Goal: Navigation & Orientation: Find specific page/section

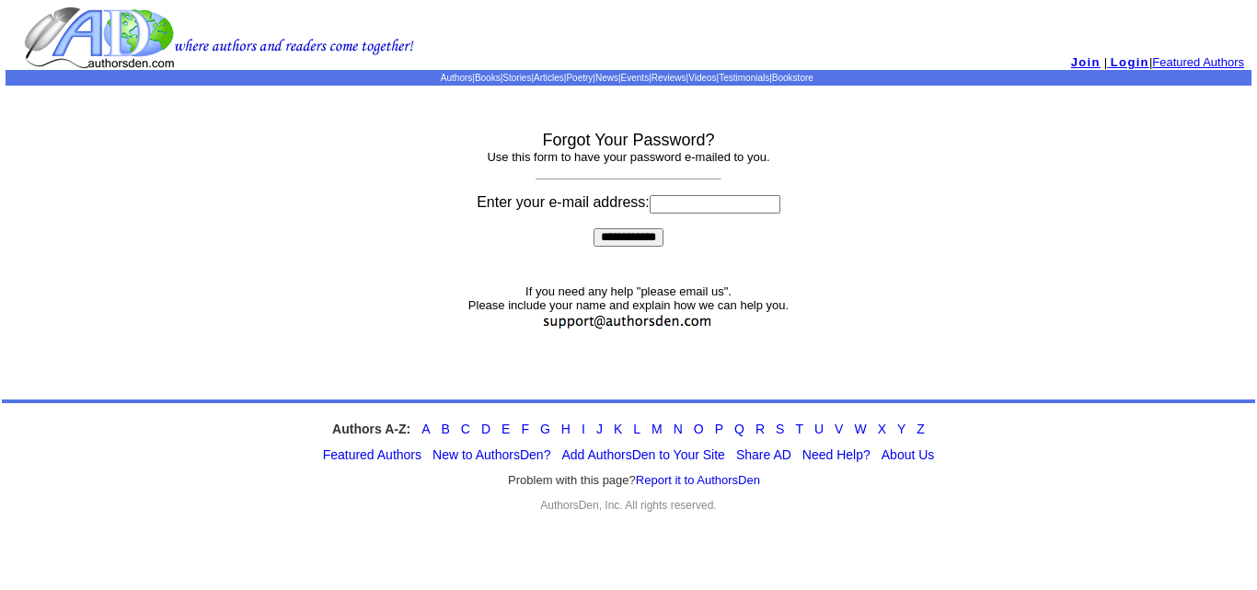
click at [653, 206] on input at bounding box center [715, 204] width 131 height 18
type input "**********"
click at [631, 229] on input "**********" at bounding box center [629, 237] width 70 height 18
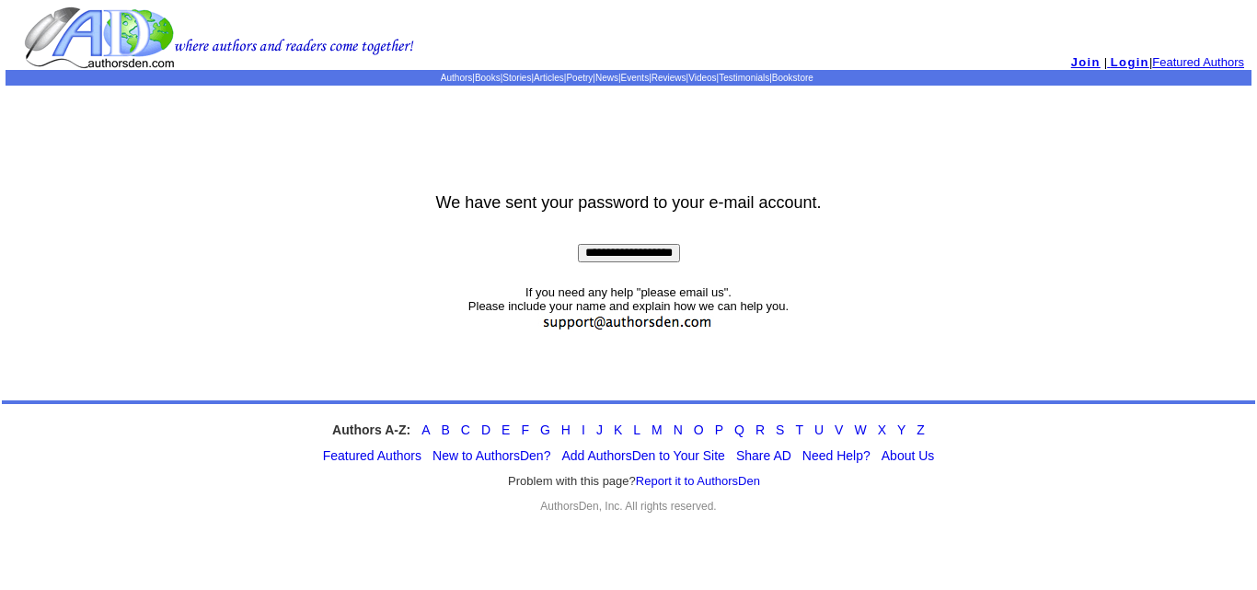
click at [622, 250] on input "**********" at bounding box center [629, 253] width 102 height 18
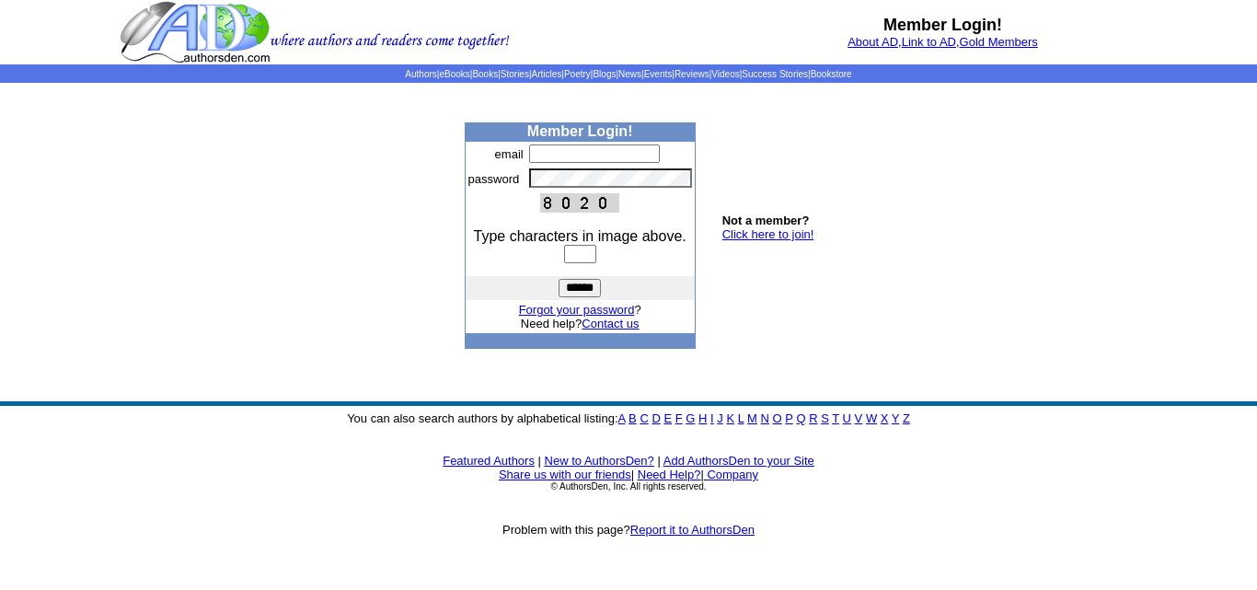
click at [813, 417] on link "R" at bounding box center [813, 418] width 8 height 14
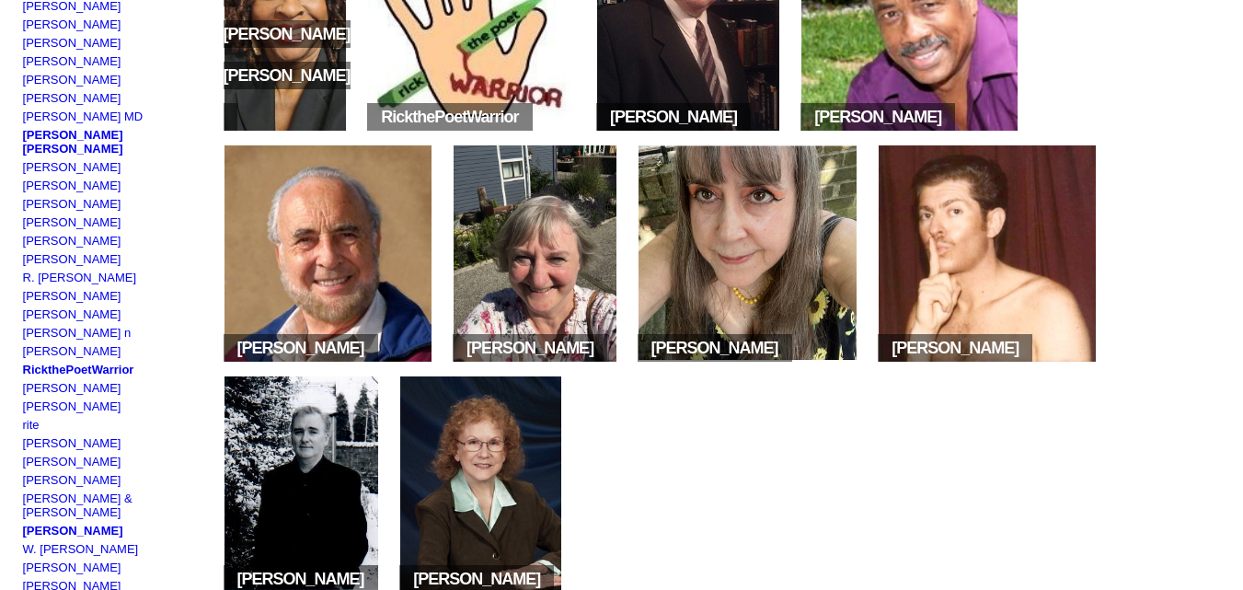
scroll to position [343, 0]
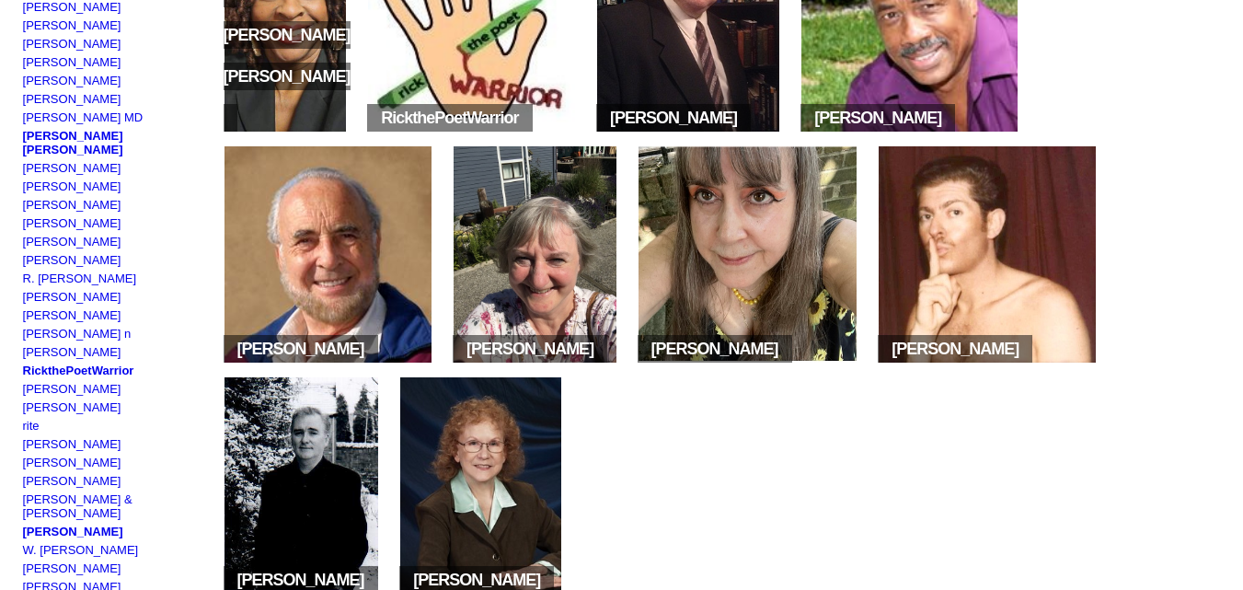
click at [555, 269] on img at bounding box center [535, 254] width 162 height 216
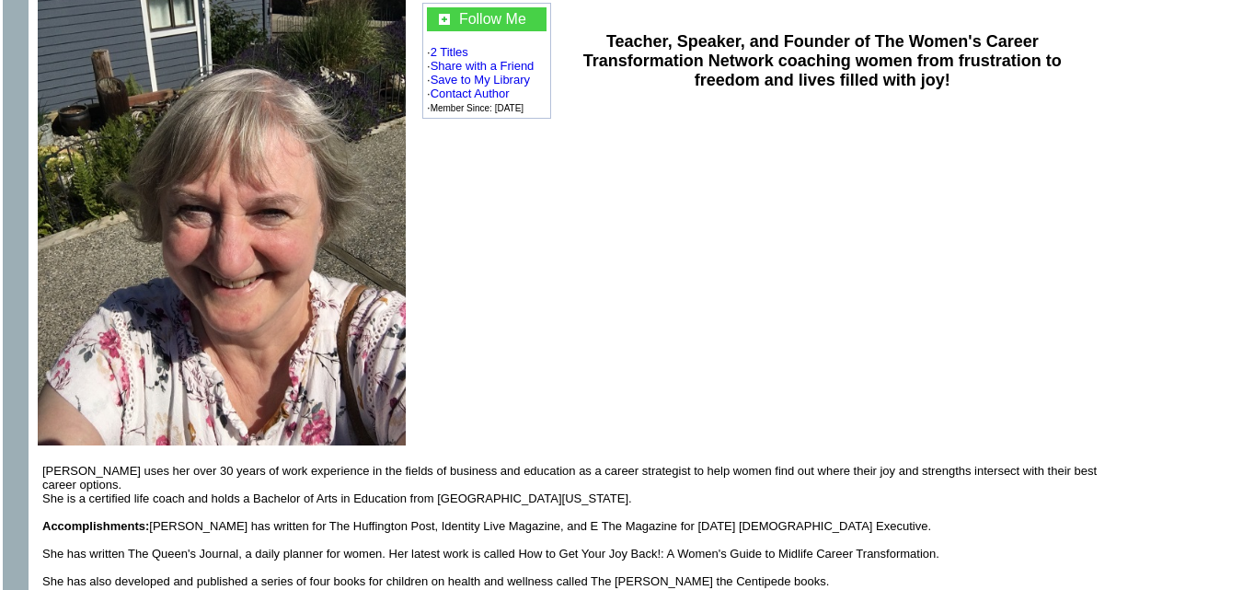
scroll to position [185, 0]
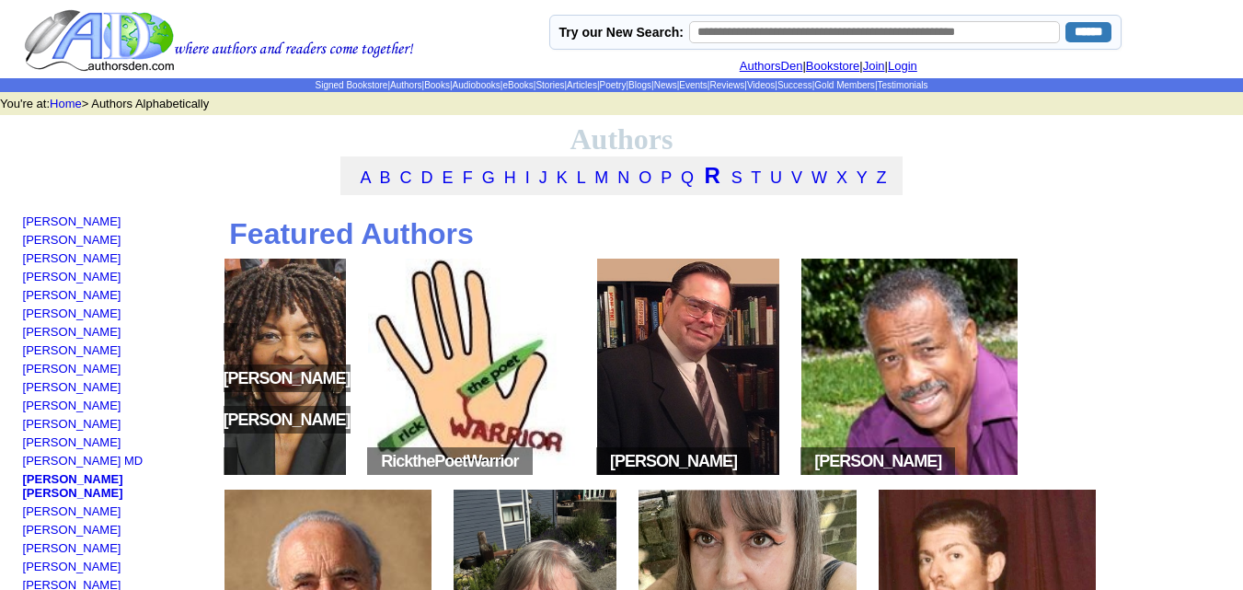
scroll to position [343, 0]
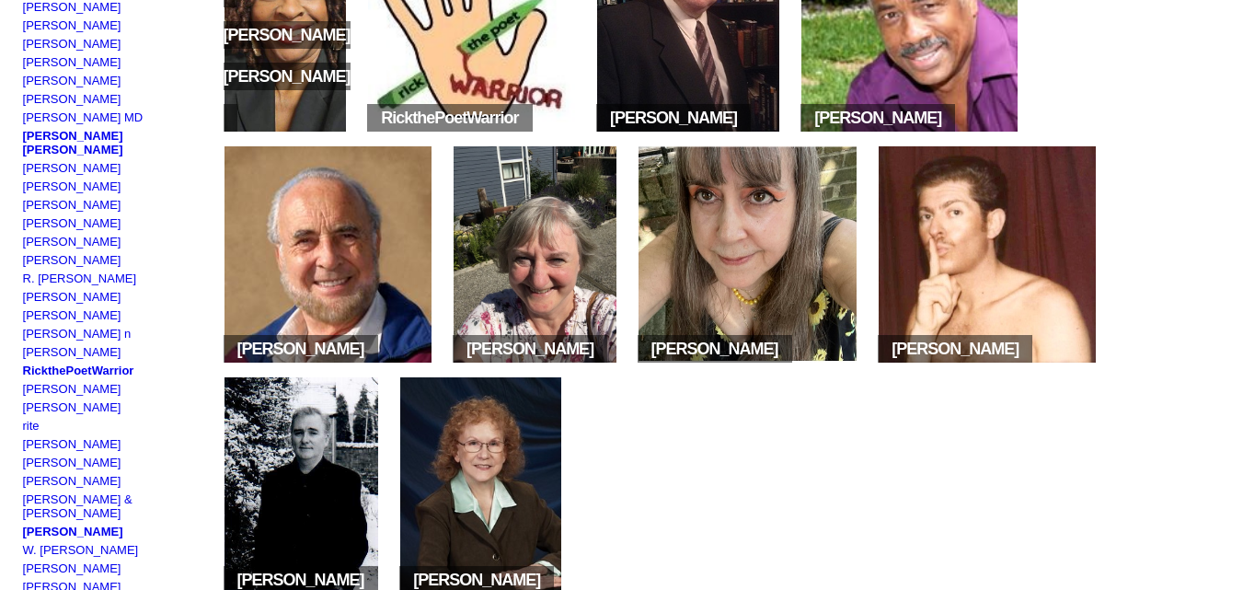
click at [736, 235] on img at bounding box center [748, 254] width 219 height 216
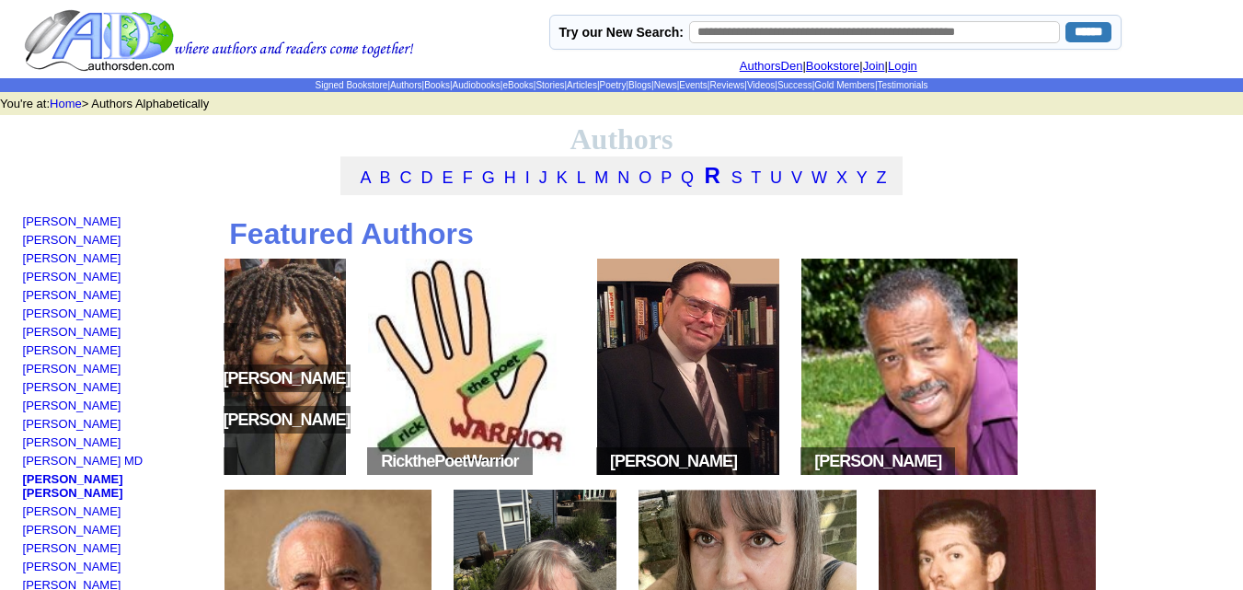
scroll to position [343, 0]
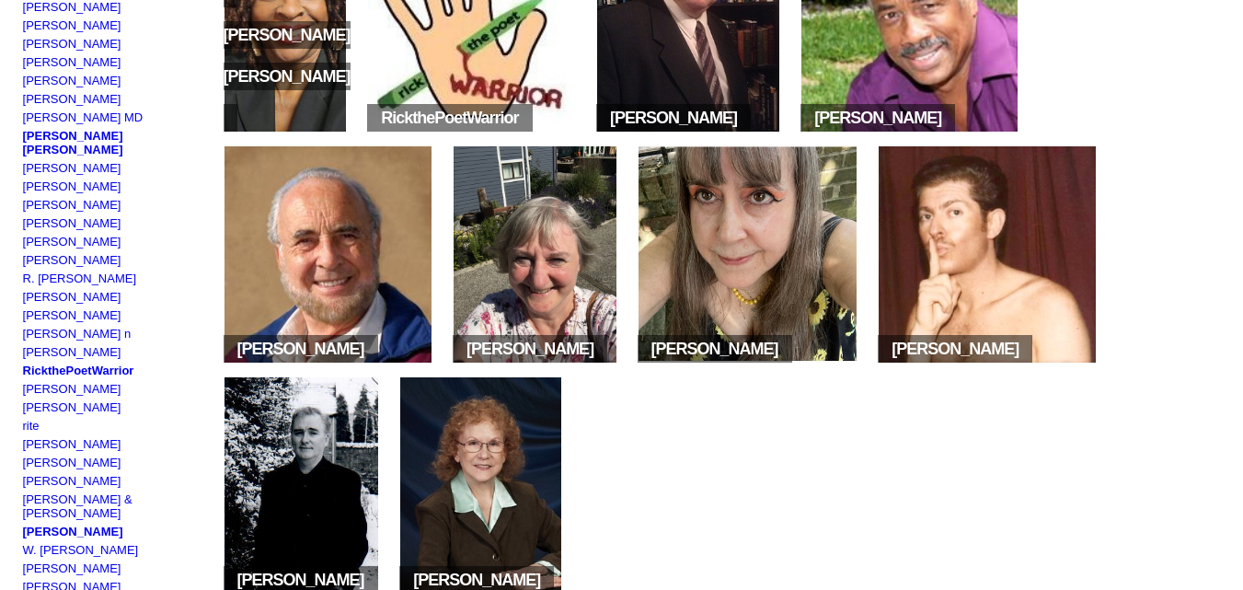
click at [715, 260] on img at bounding box center [748, 254] width 219 height 216
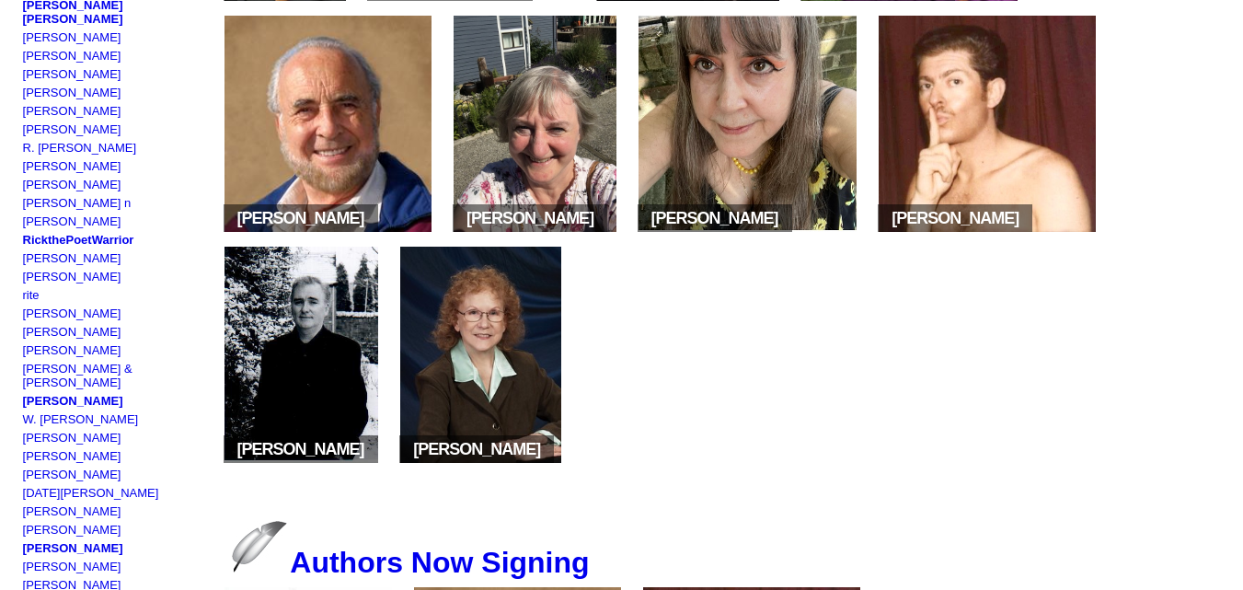
scroll to position [476, 0]
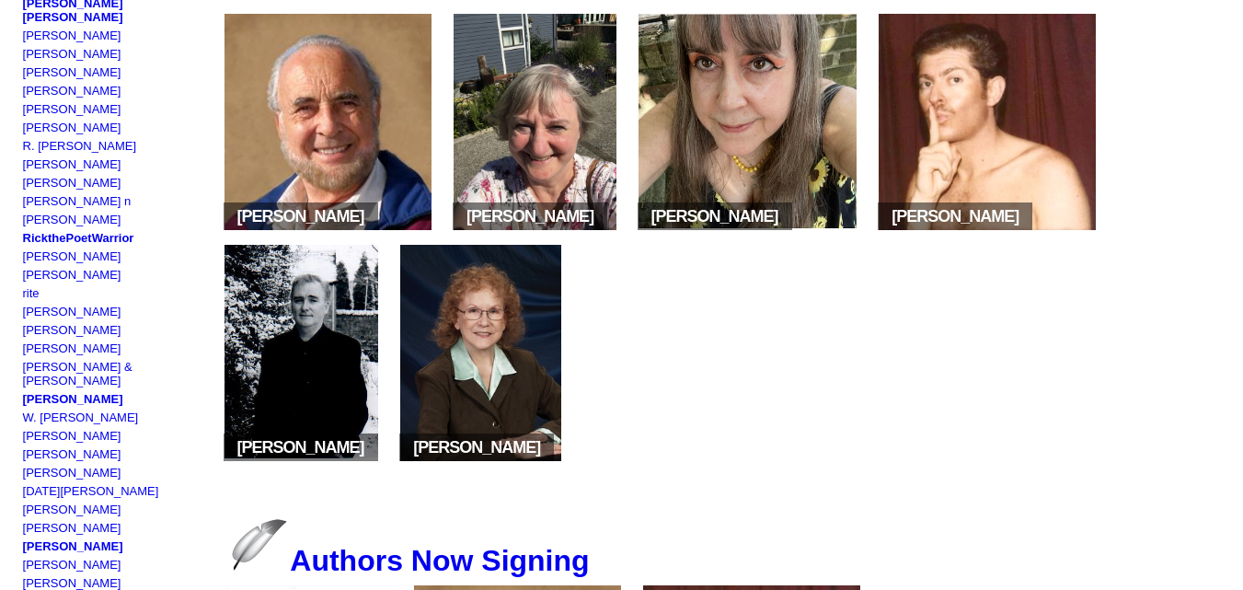
click at [474, 364] on img at bounding box center [480, 353] width 161 height 216
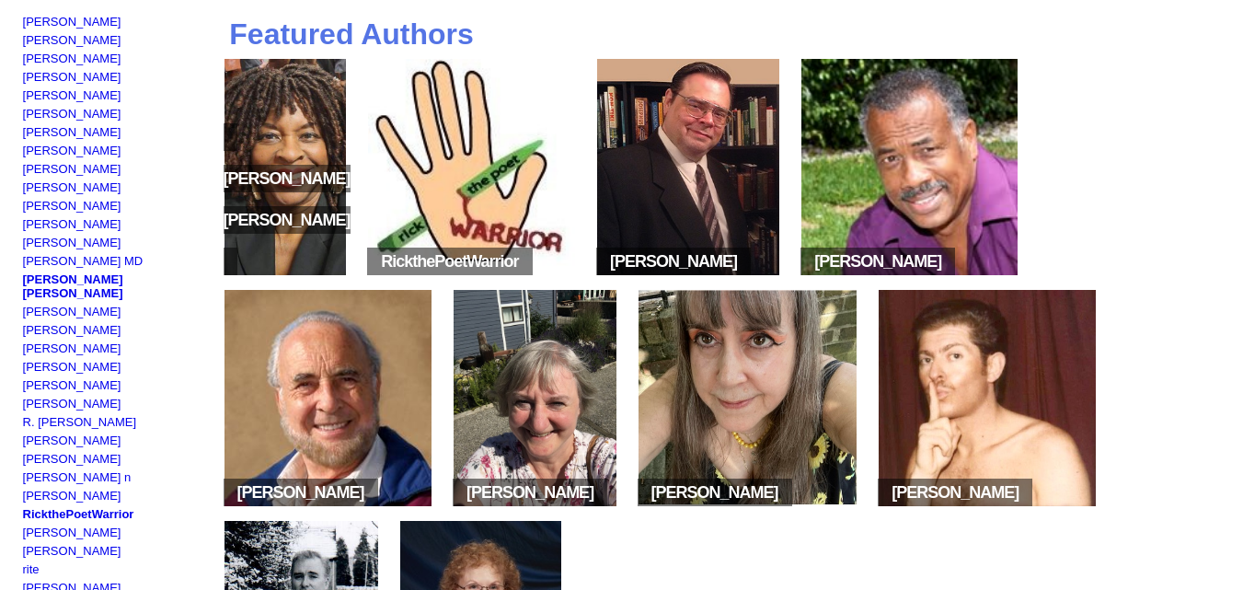
scroll to position [209, 0]
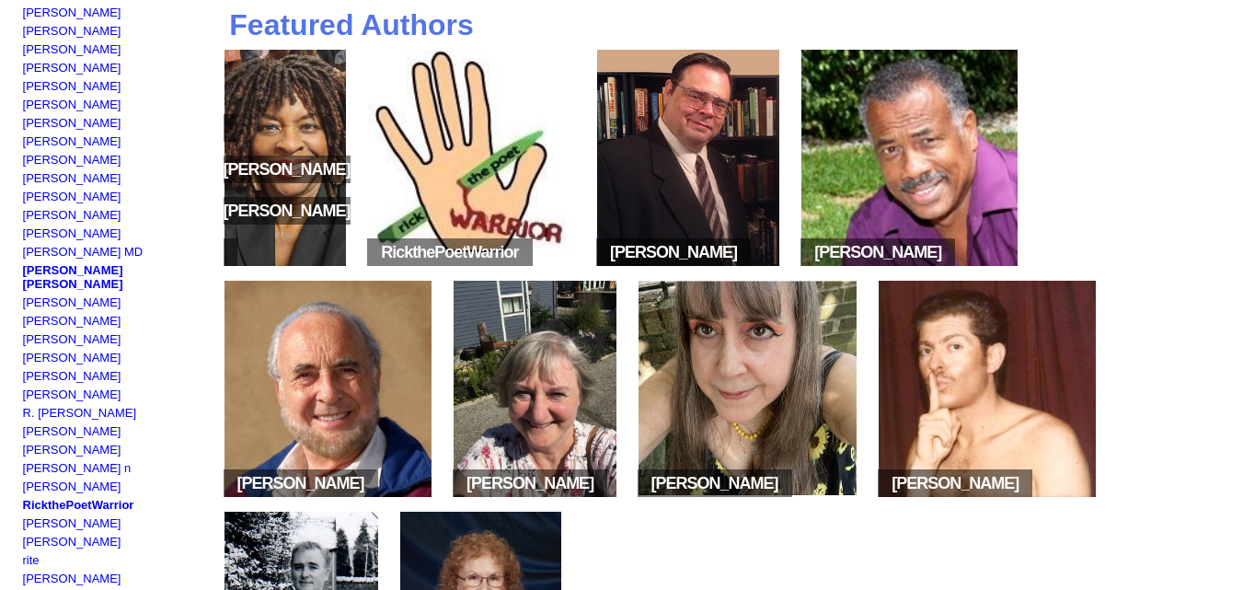
click at [385, 405] on img at bounding box center [329, 389] width 208 height 216
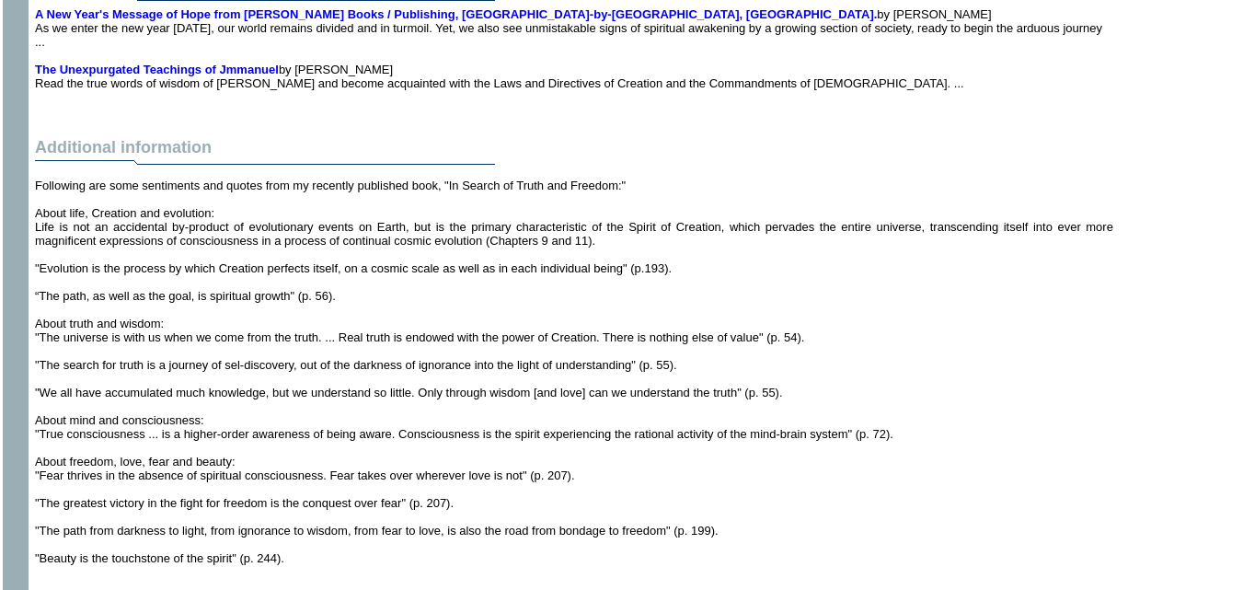
scroll to position [2307, 0]
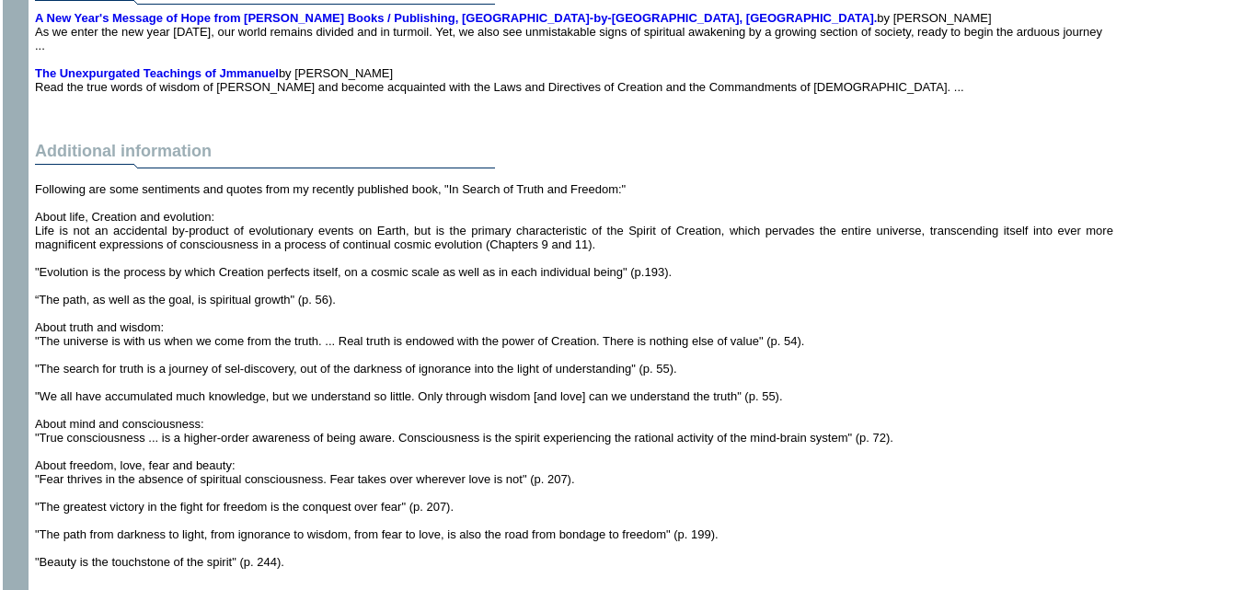
click at [871, 258] on p "Following are some sentiments and quotes from my recently published book, "In S…" at bounding box center [574, 375] width 1079 height 387
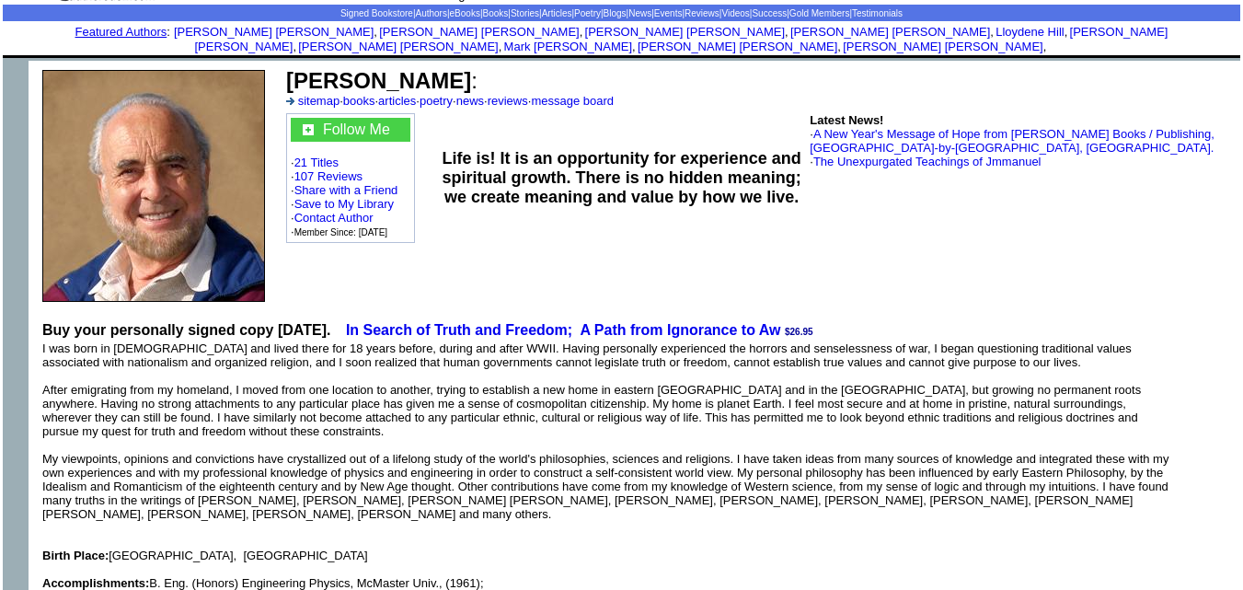
scroll to position [0, 0]
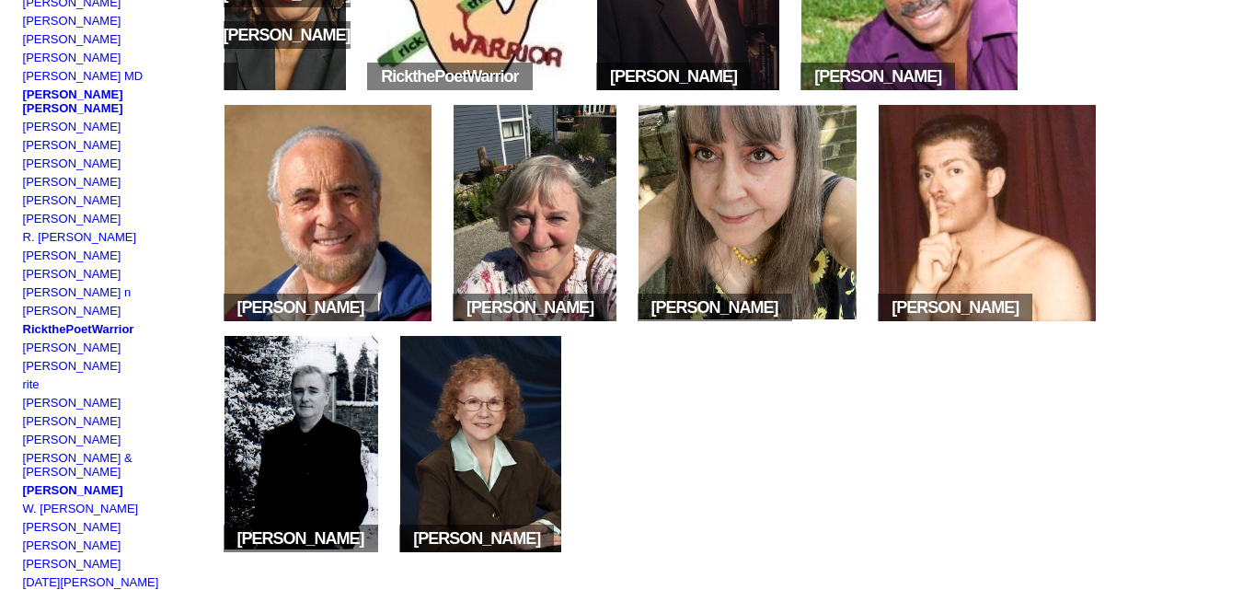
scroll to position [386, 0]
click at [740, 244] on img at bounding box center [748, 212] width 219 height 216
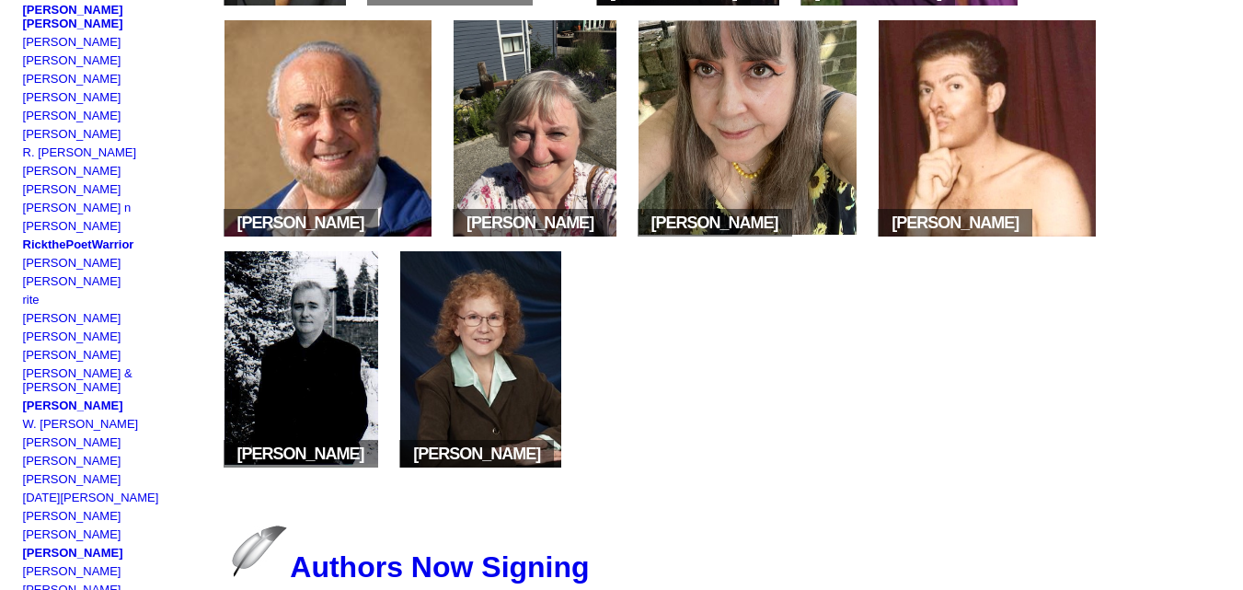
scroll to position [470, 0]
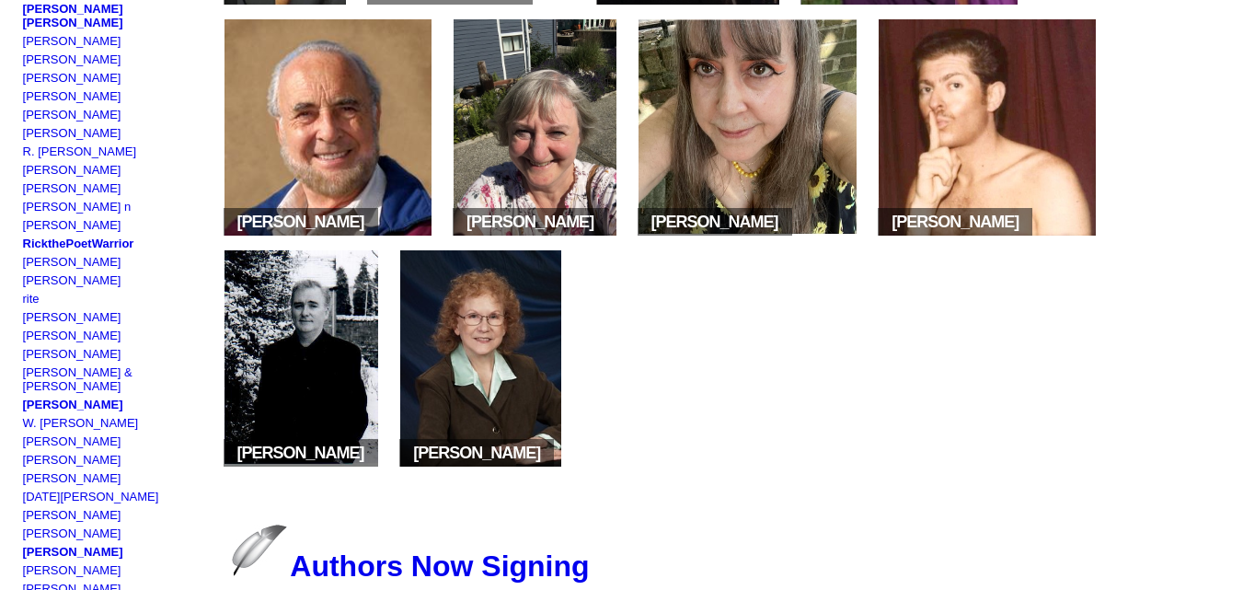
click at [454, 355] on img at bounding box center [480, 358] width 161 height 216
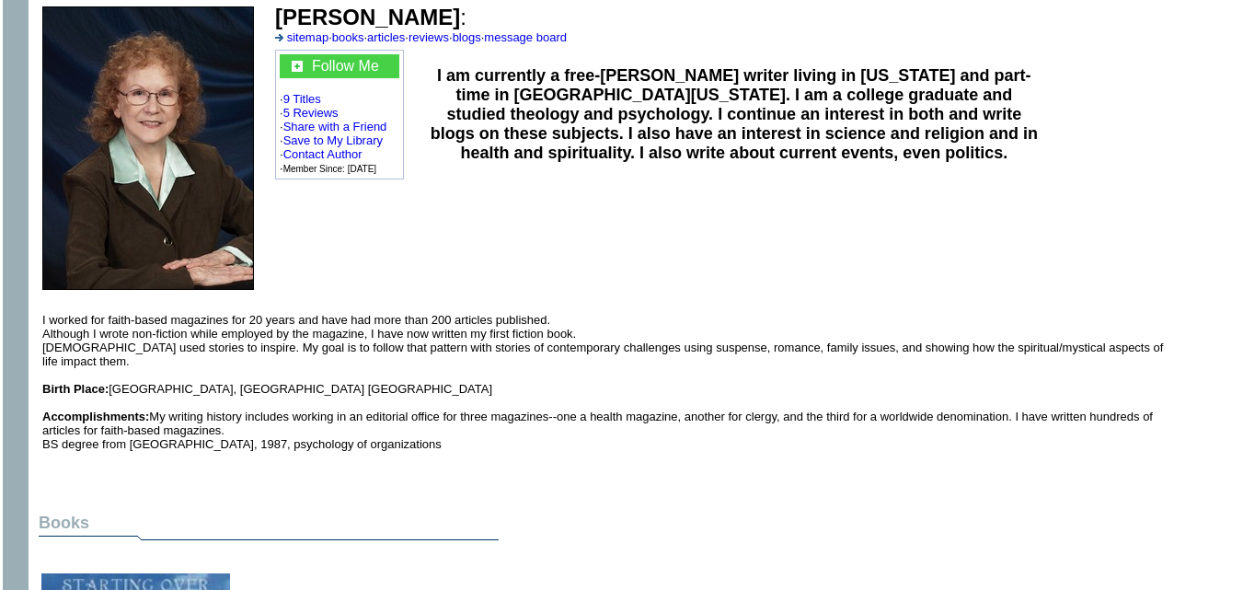
scroll to position [121, 0]
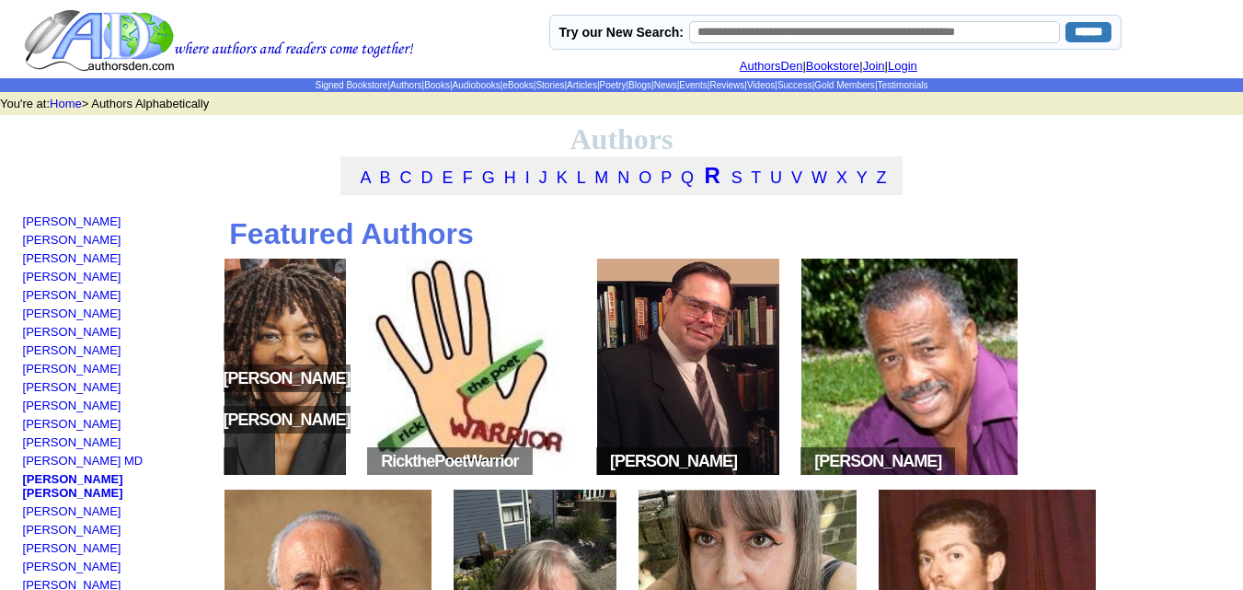
scroll to position [470, 0]
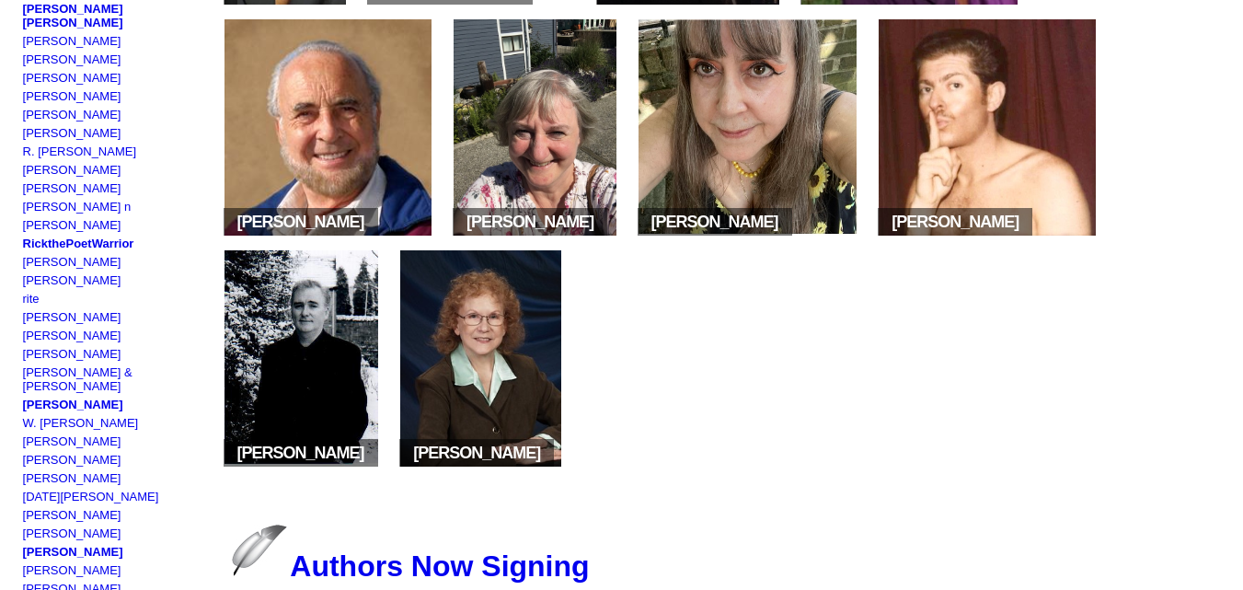
click at [309, 339] on img at bounding box center [302, 358] width 155 height 216
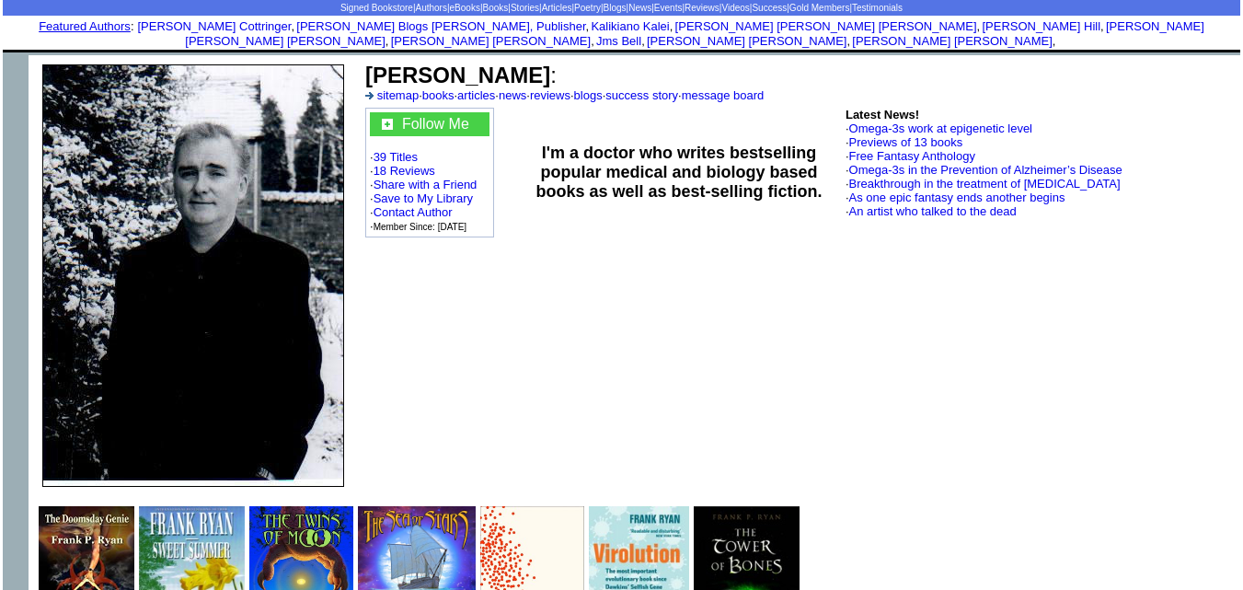
scroll to position [80, 0]
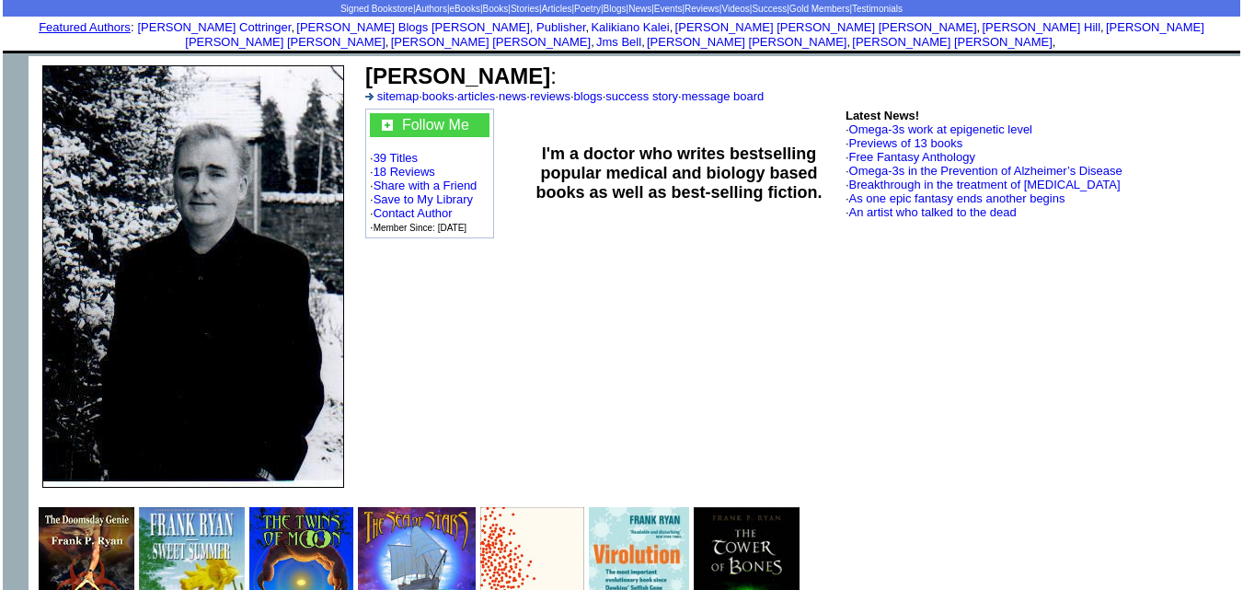
click at [806, 370] on td "Frank P Ryan : sitemap · books · articles · news · reviews · blogs · success st…" at bounding box center [799, 276] width 883 height 441
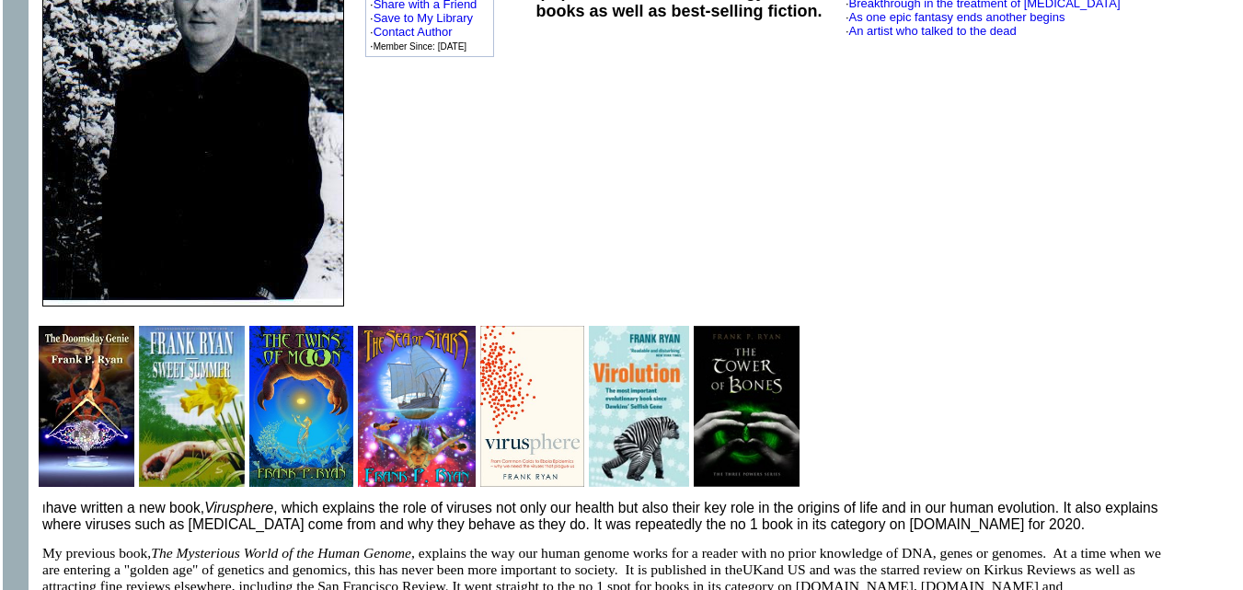
scroll to position [0, 0]
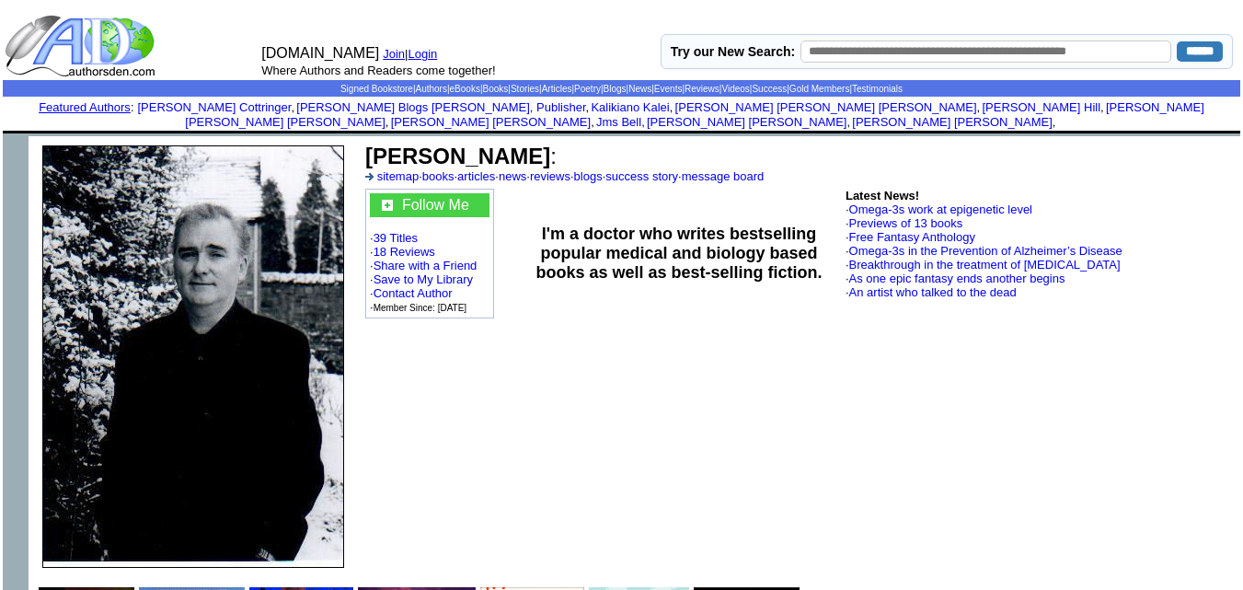
click at [838, 493] on td "Frank P Ryan : sitemap · books · articles · news · reviews · blogs · success st…" at bounding box center [799, 356] width 883 height 441
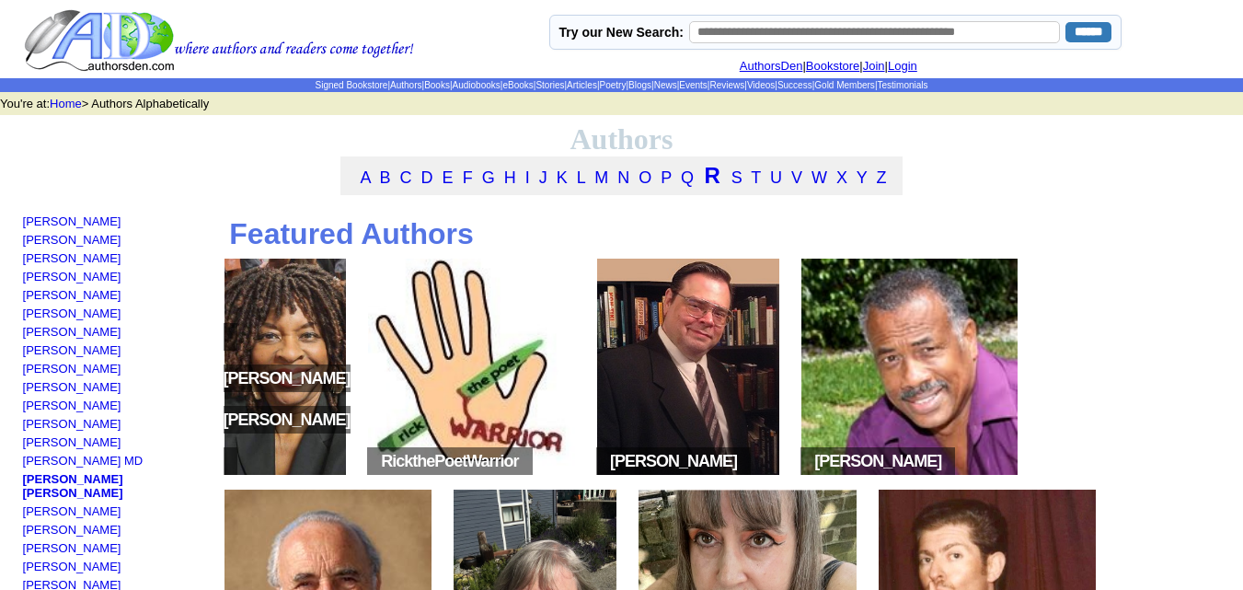
scroll to position [931, 0]
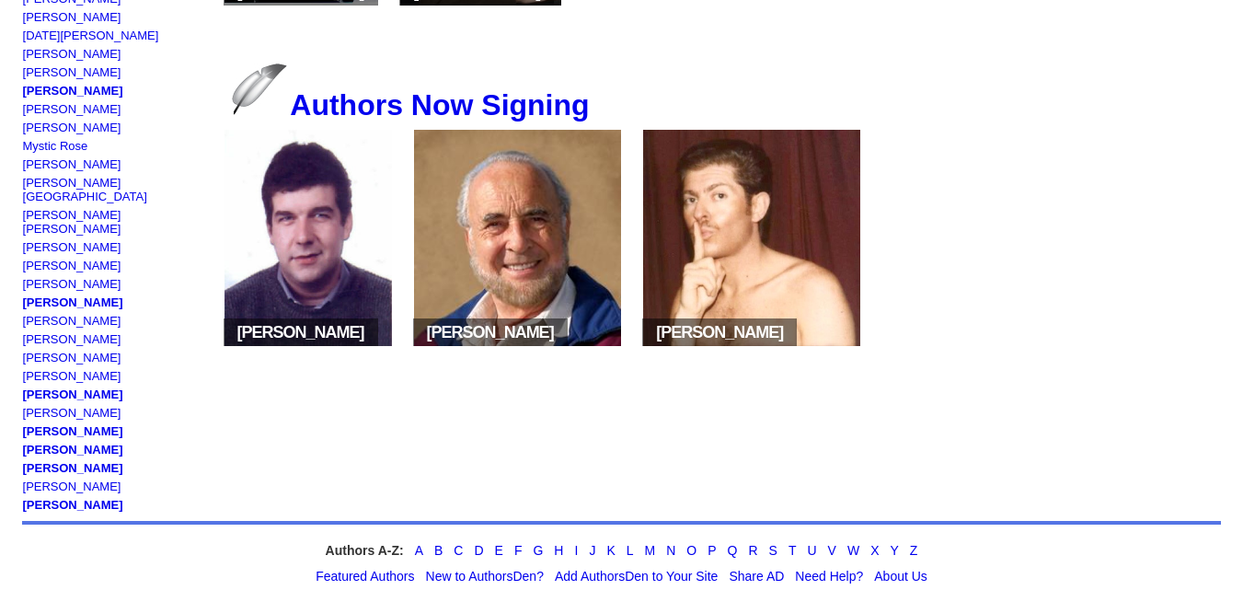
click at [348, 247] on img at bounding box center [309, 238] width 168 height 216
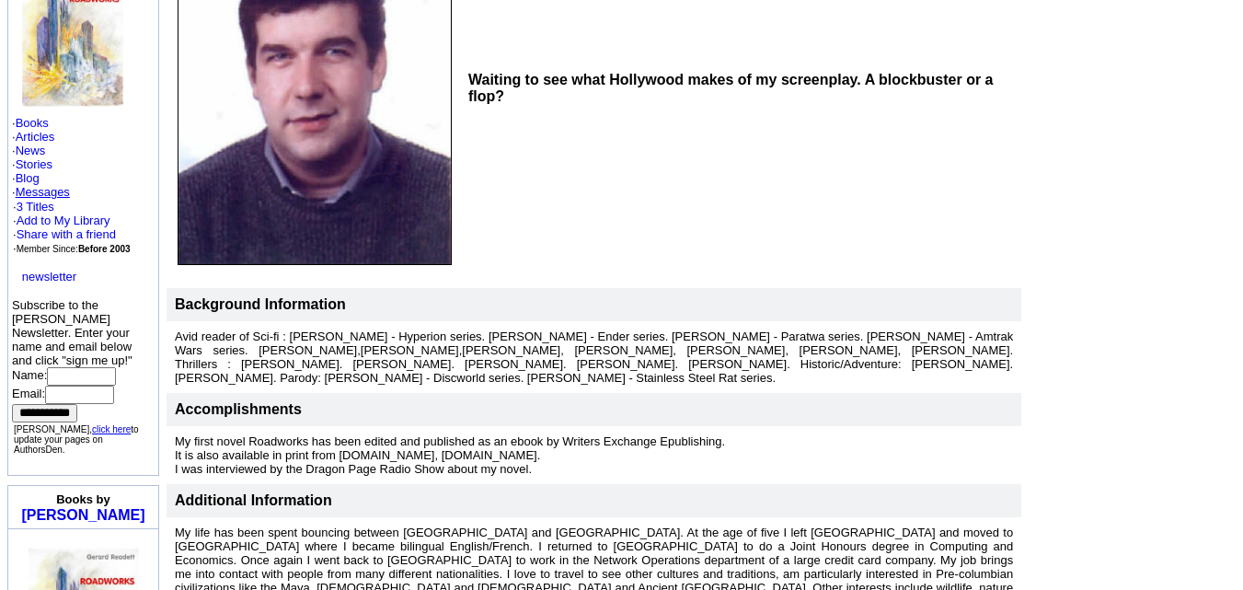
scroll to position [292, 0]
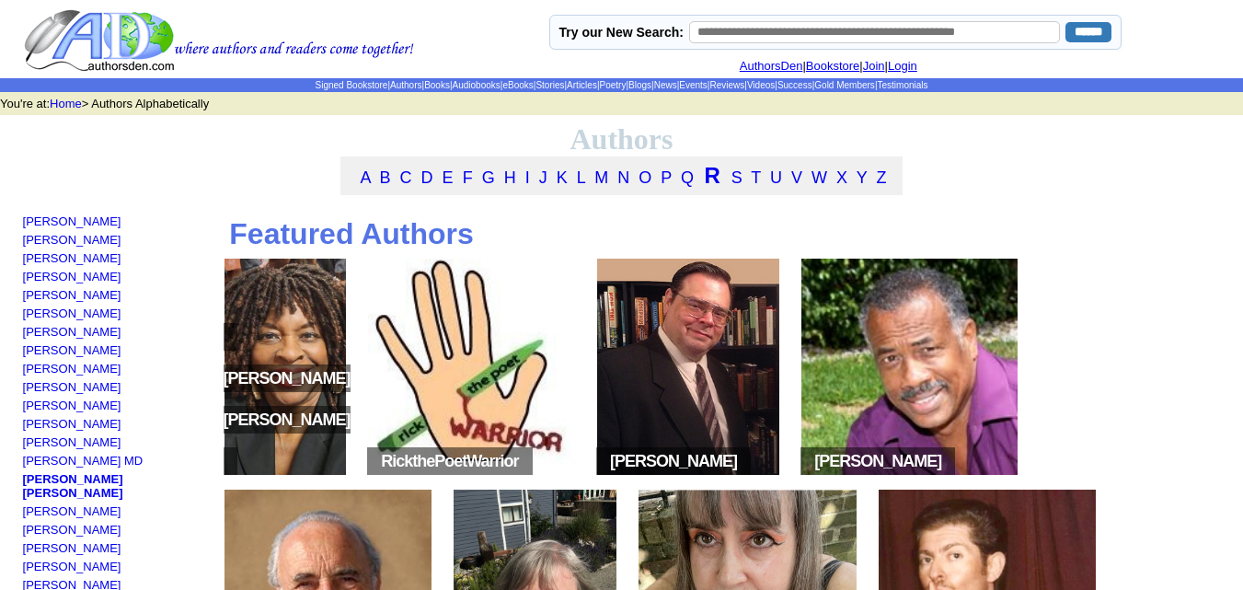
scroll to position [931, 0]
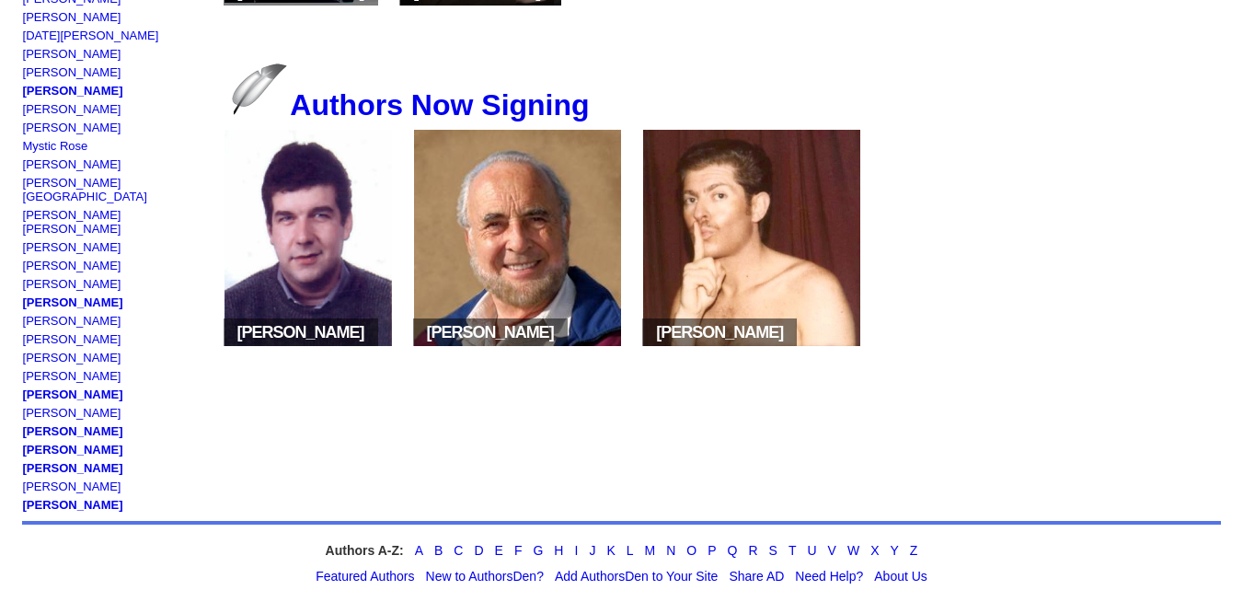
click at [764, 251] on img at bounding box center [751, 238] width 217 height 216
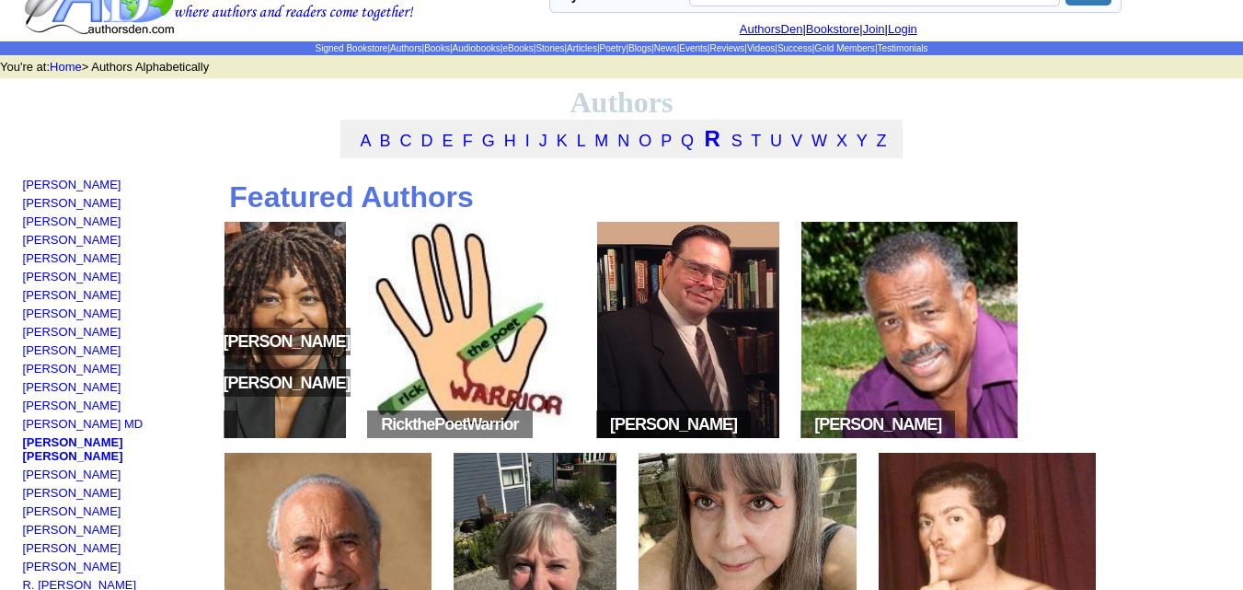
scroll to position [26, 0]
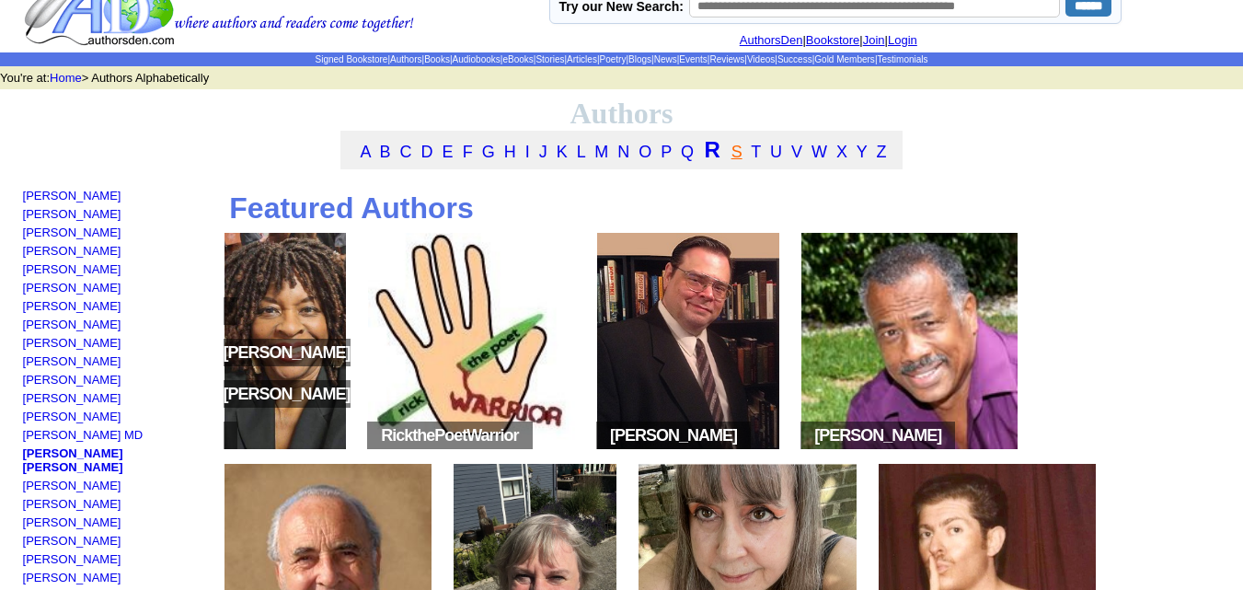
click at [739, 161] on link "S" at bounding box center [737, 152] width 11 height 18
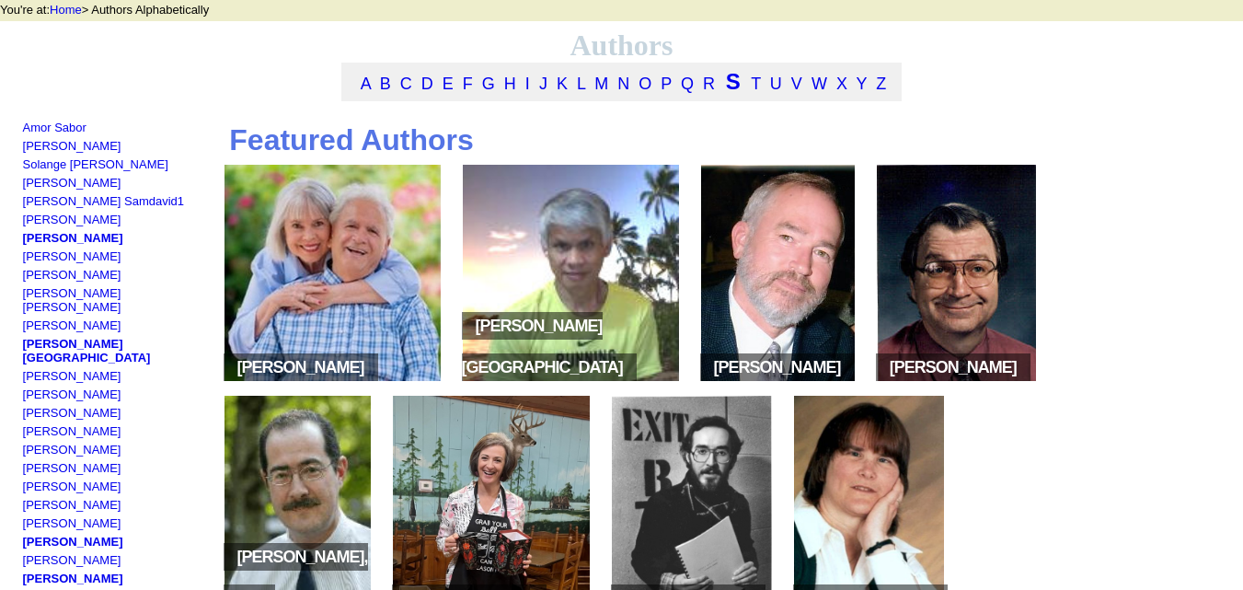
scroll to position [95, 0]
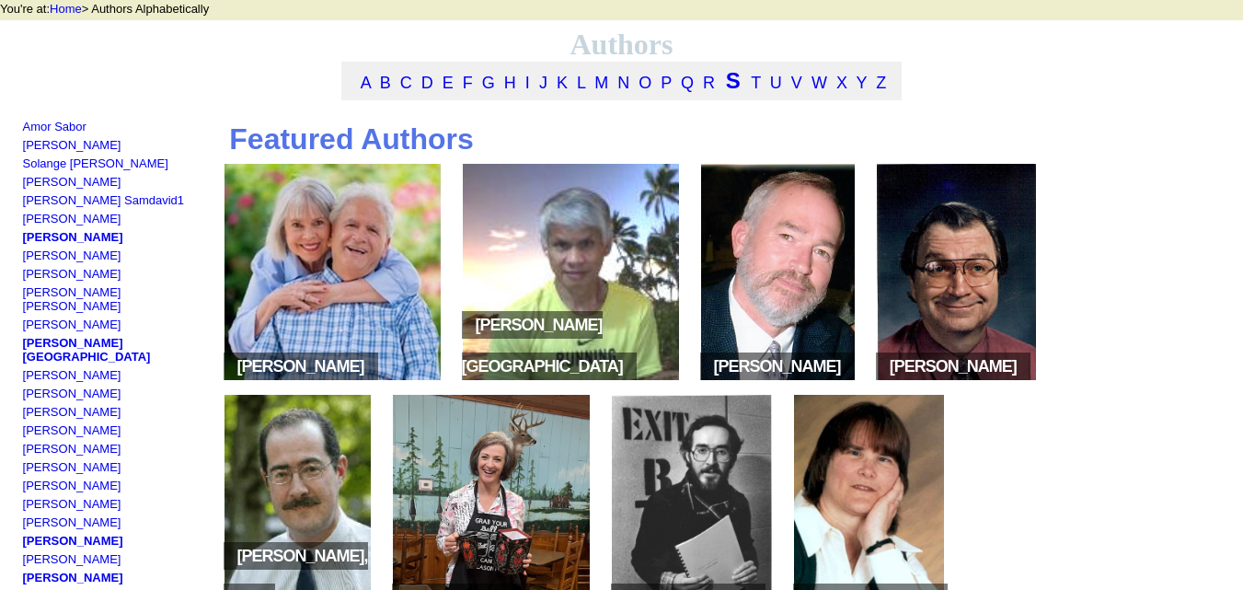
click at [357, 344] on img at bounding box center [333, 272] width 216 height 216
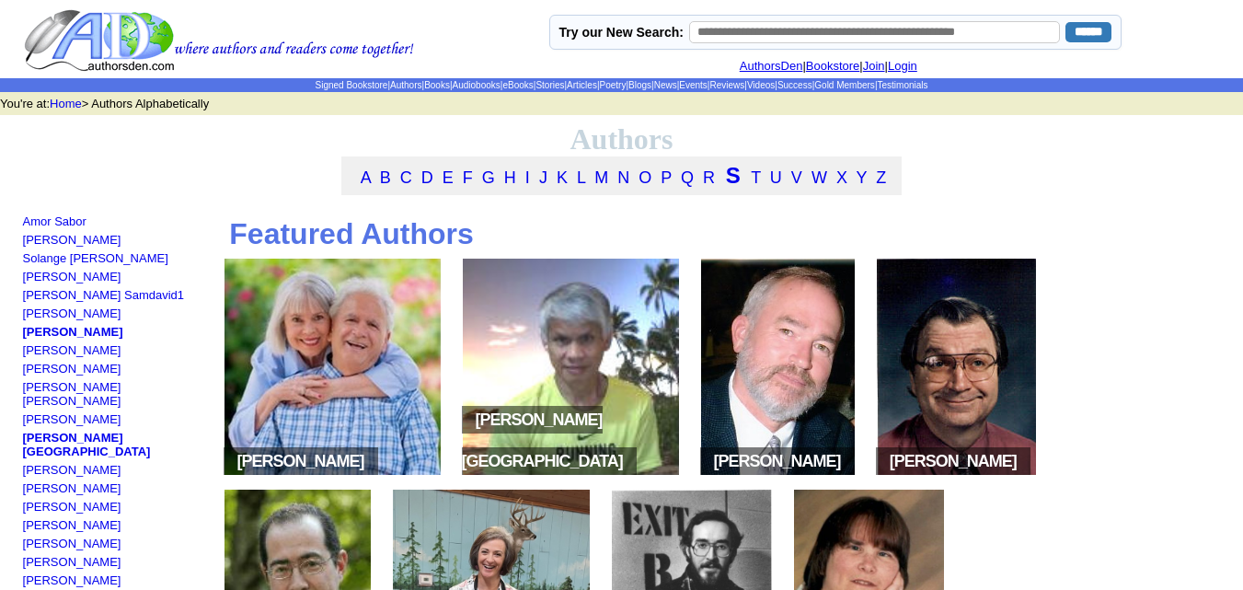
scroll to position [95, 0]
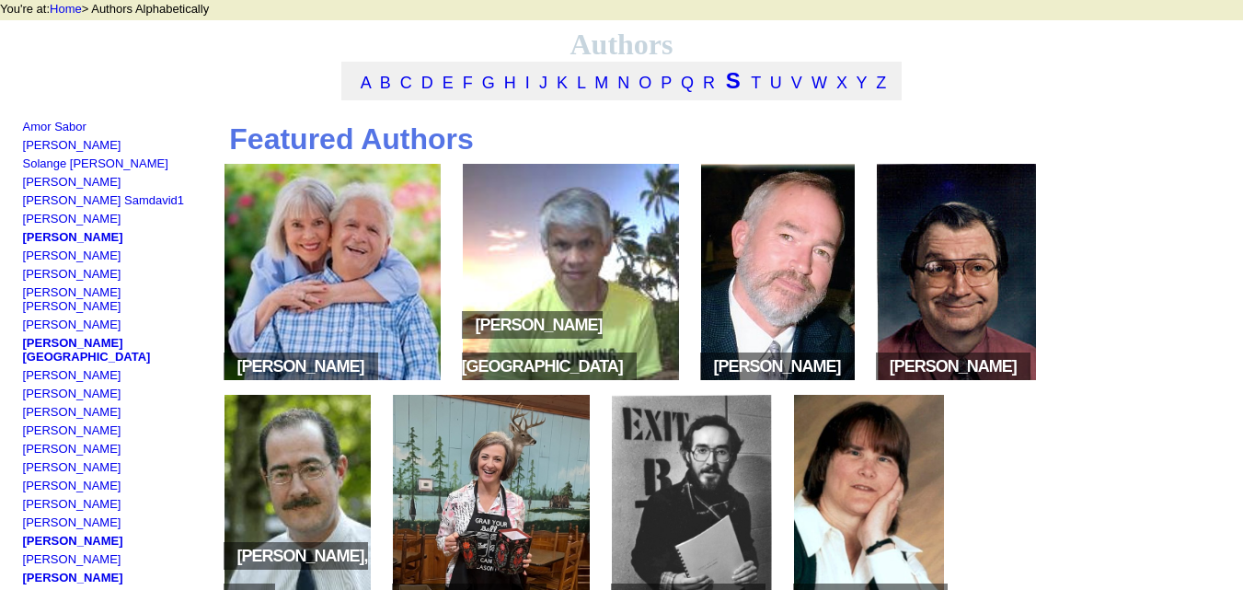
click at [815, 297] on img at bounding box center [778, 272] width 154 height 216
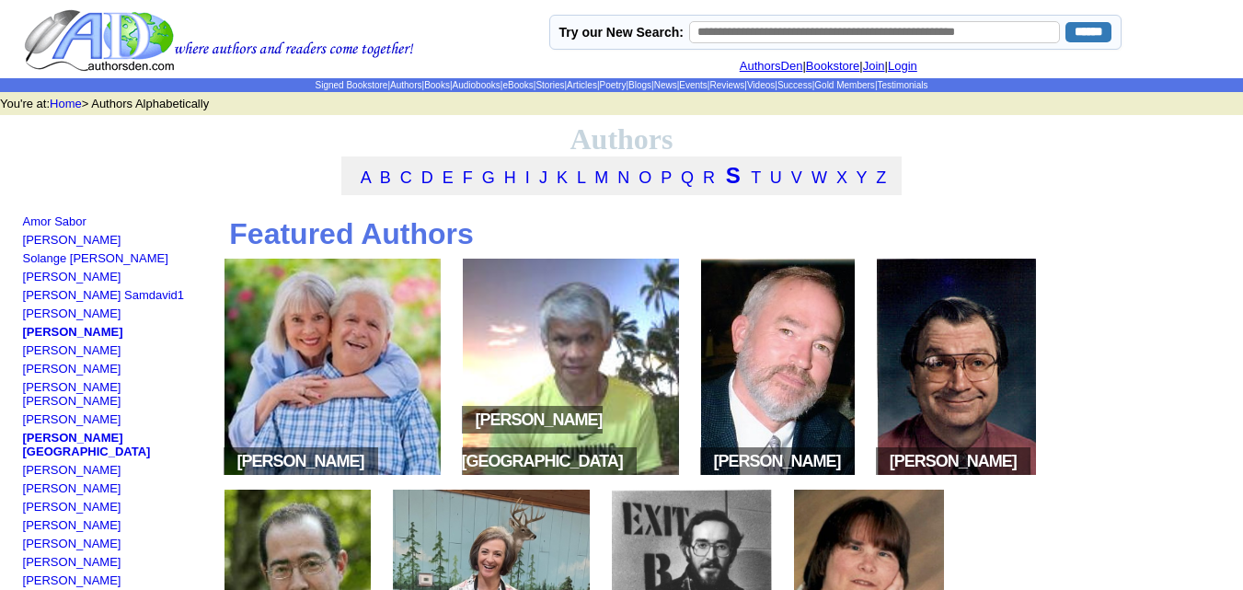
scroll to position [95, 0]
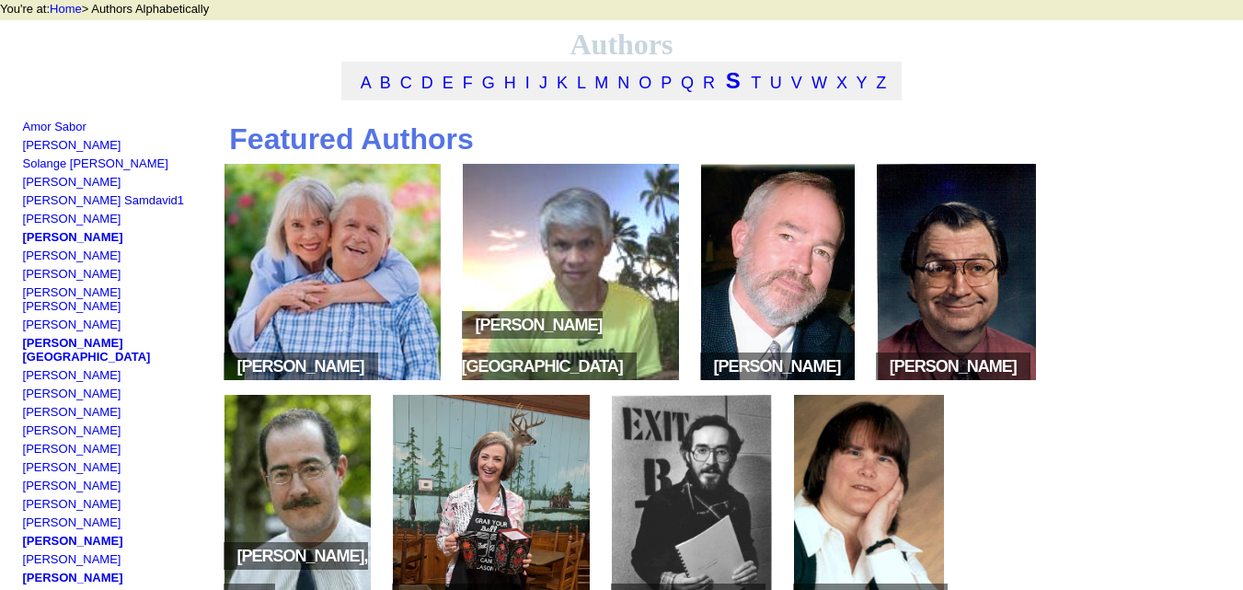
click at [977, 298] on img at bounding box center [956, 272] width 159 height 216
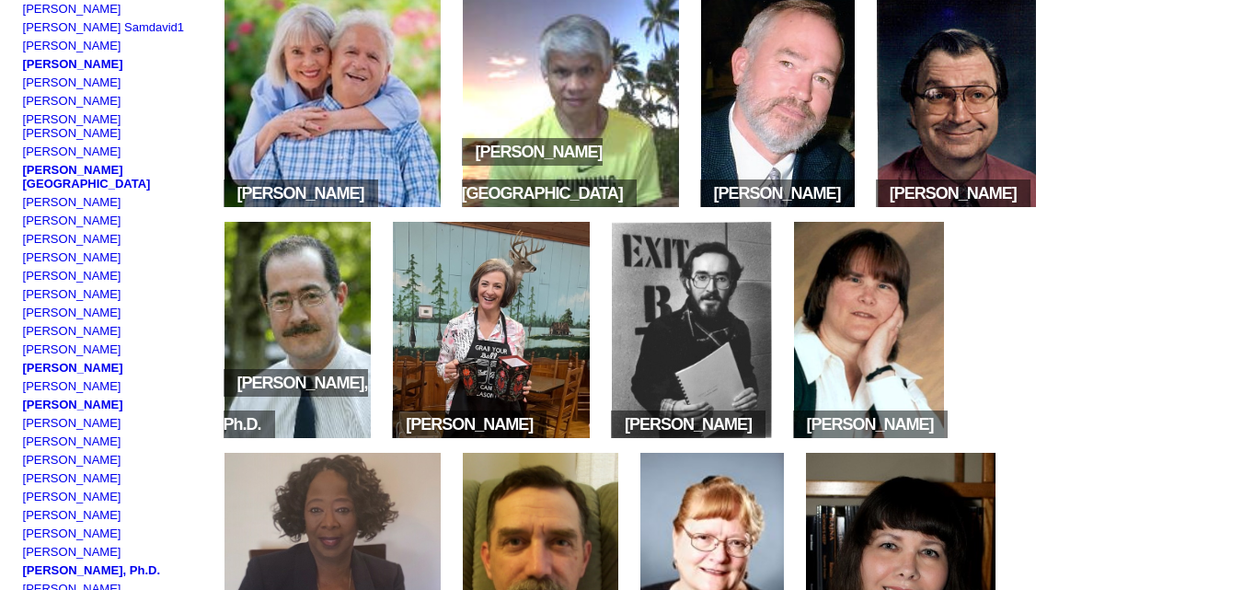
scroll to position [269, 0]
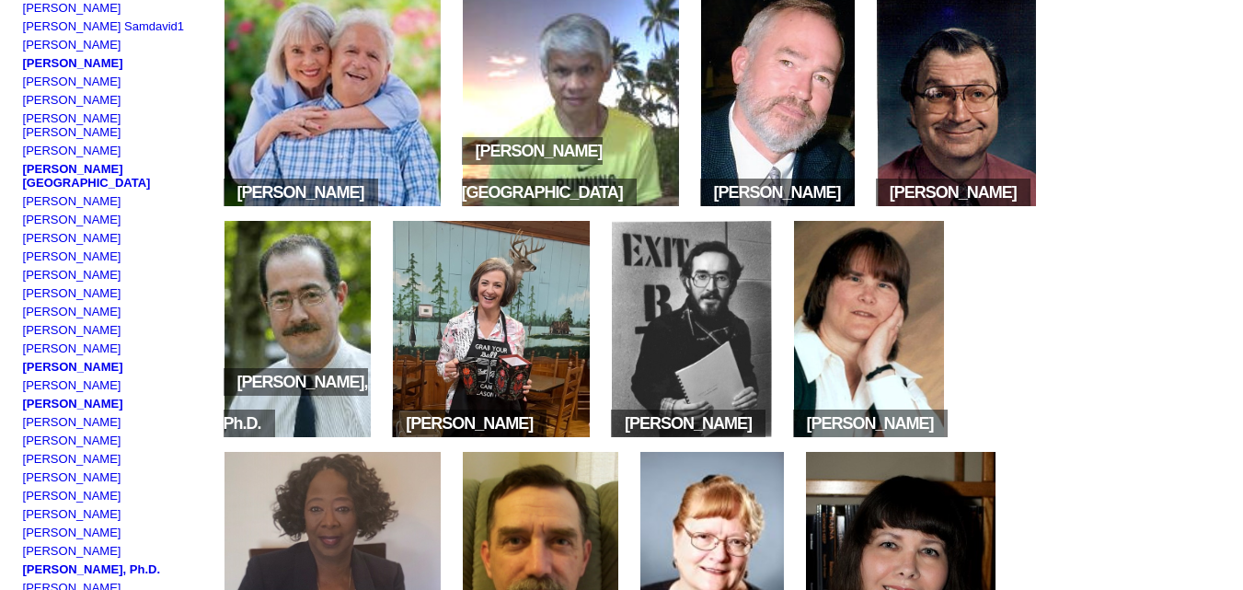
click at [515, 332] on img at bounding box center [491, 329] width 197 height 216
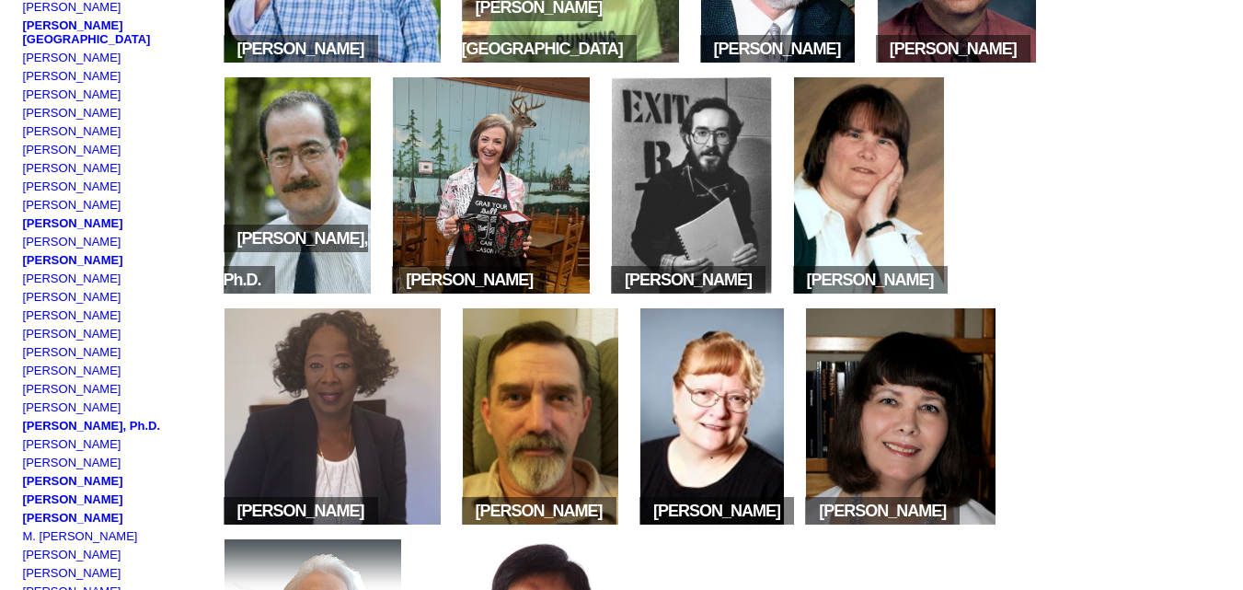
scroll to position [413, 0]
click at [731, 459] on img at bounding box center [713, 415] width 144 height 216
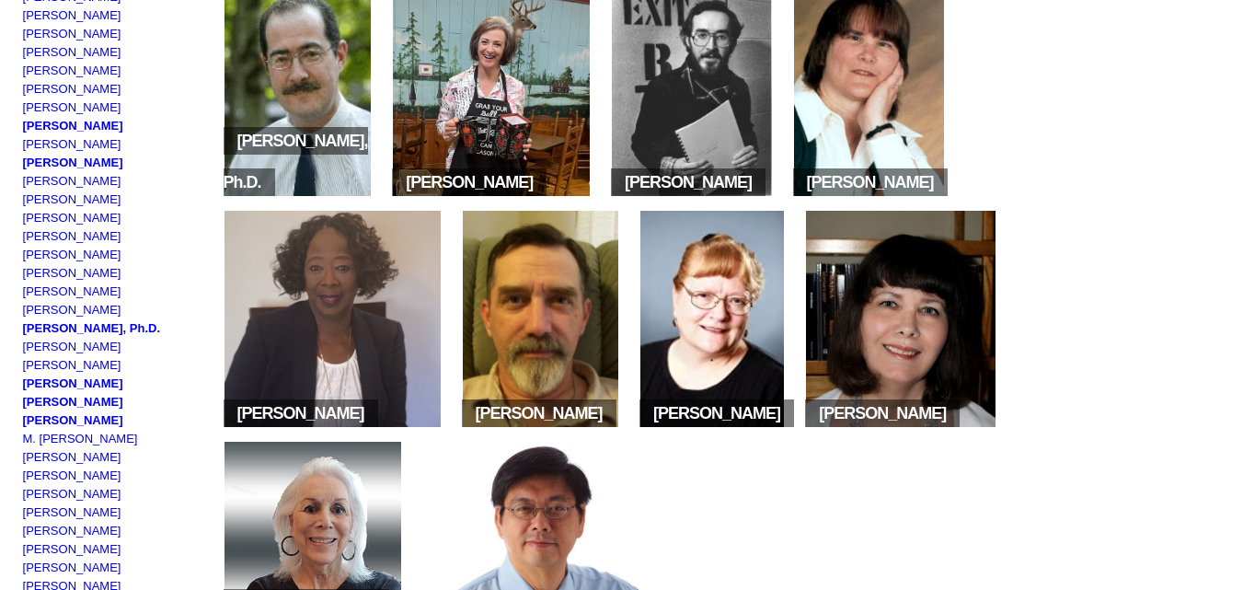
scroll to position [547, 0]
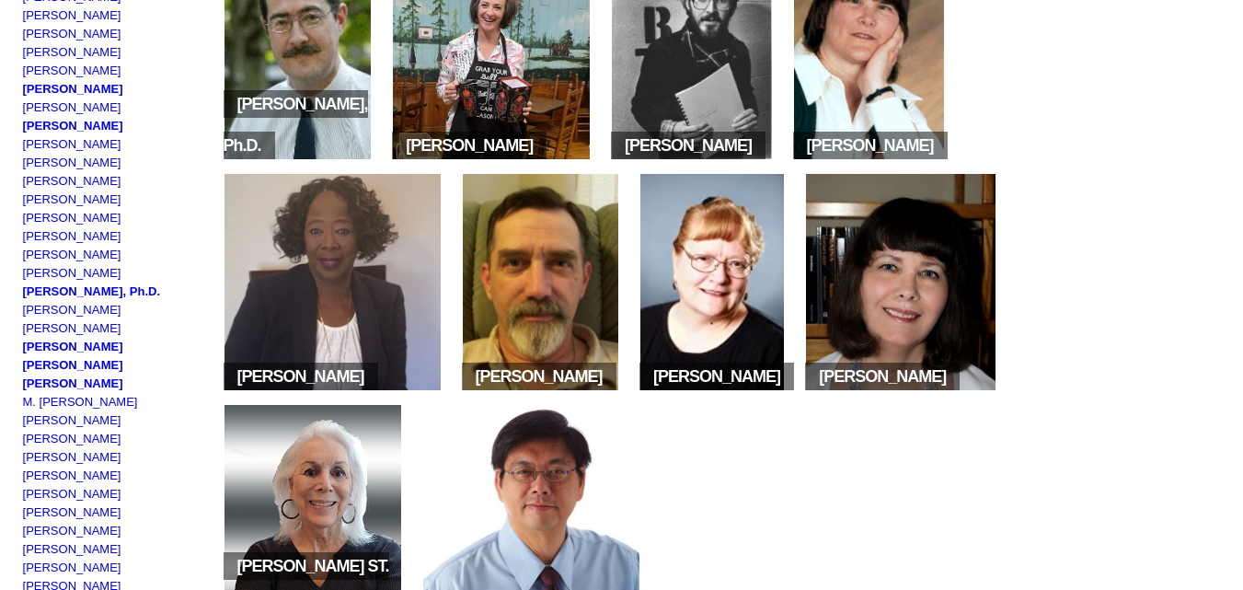
click at [942, 330] on img at bounding box center [901, 282] width 190 height 216
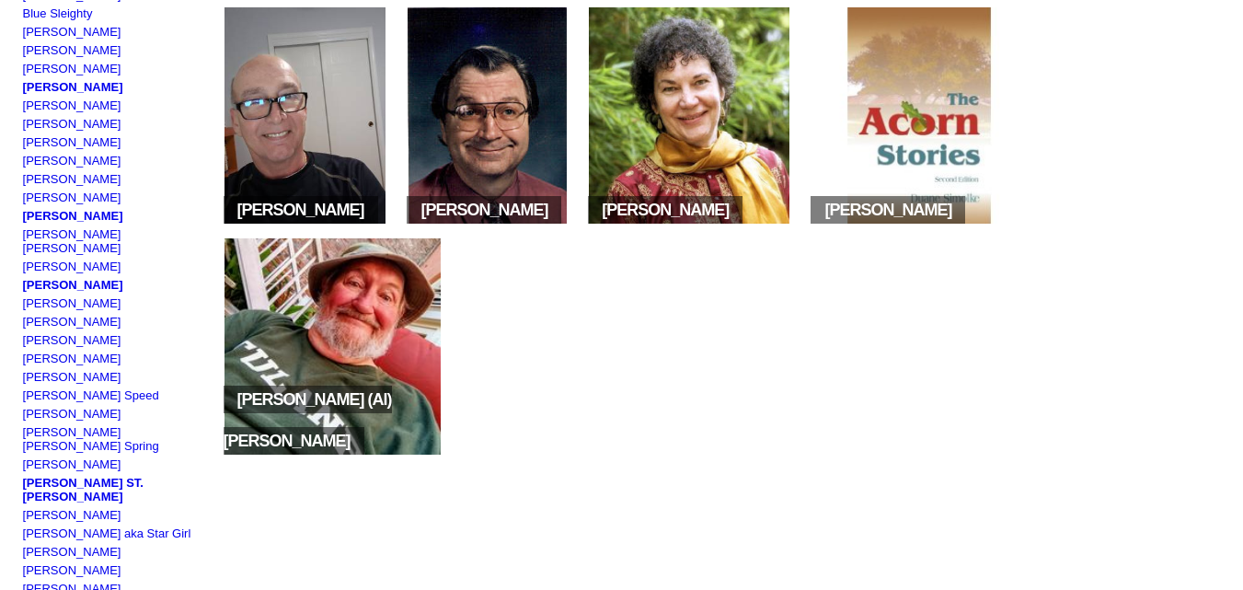
scroll to position [1292, 0]
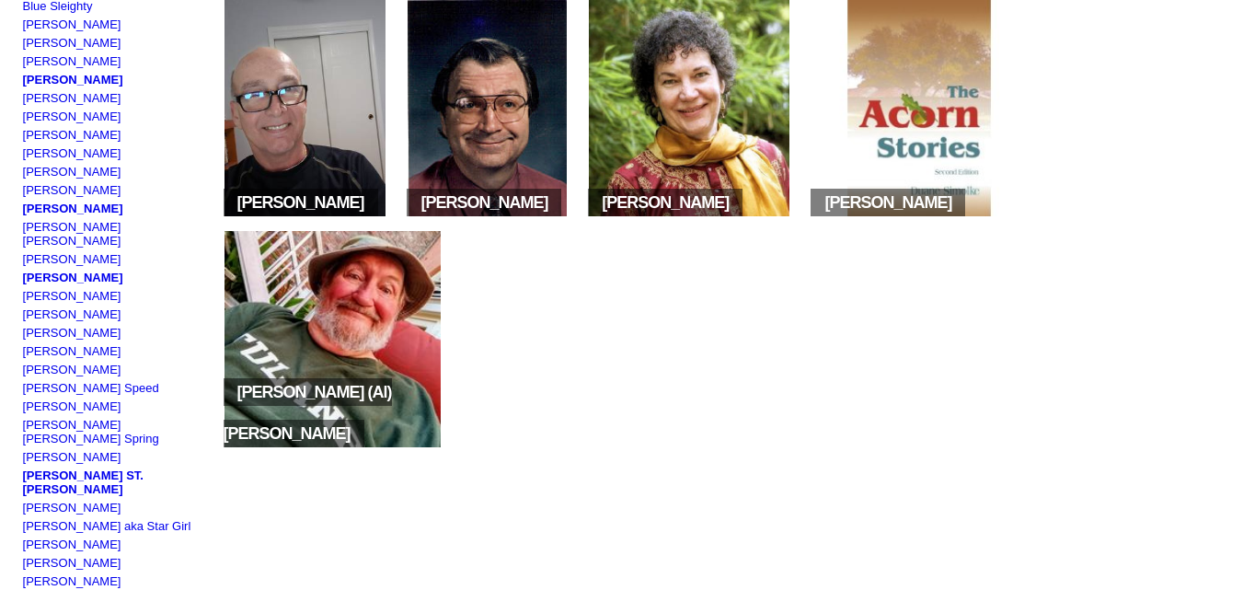
click at [302, 112] on img at bounding box center [306, 108] width 162 height 216
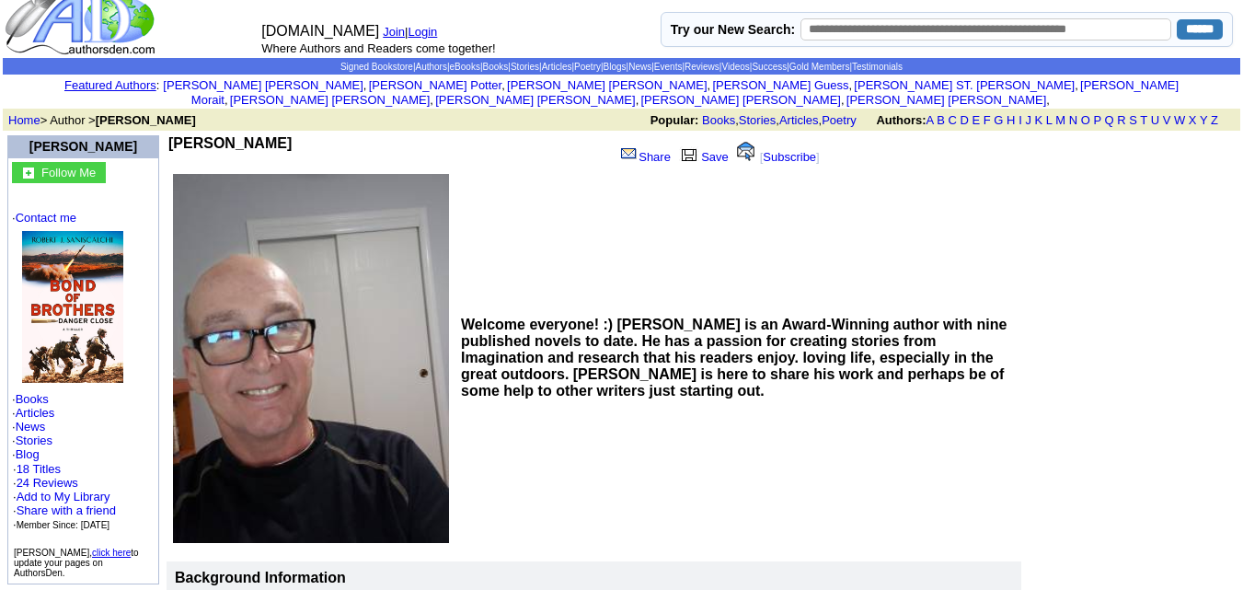
scroll to position [23, 0]
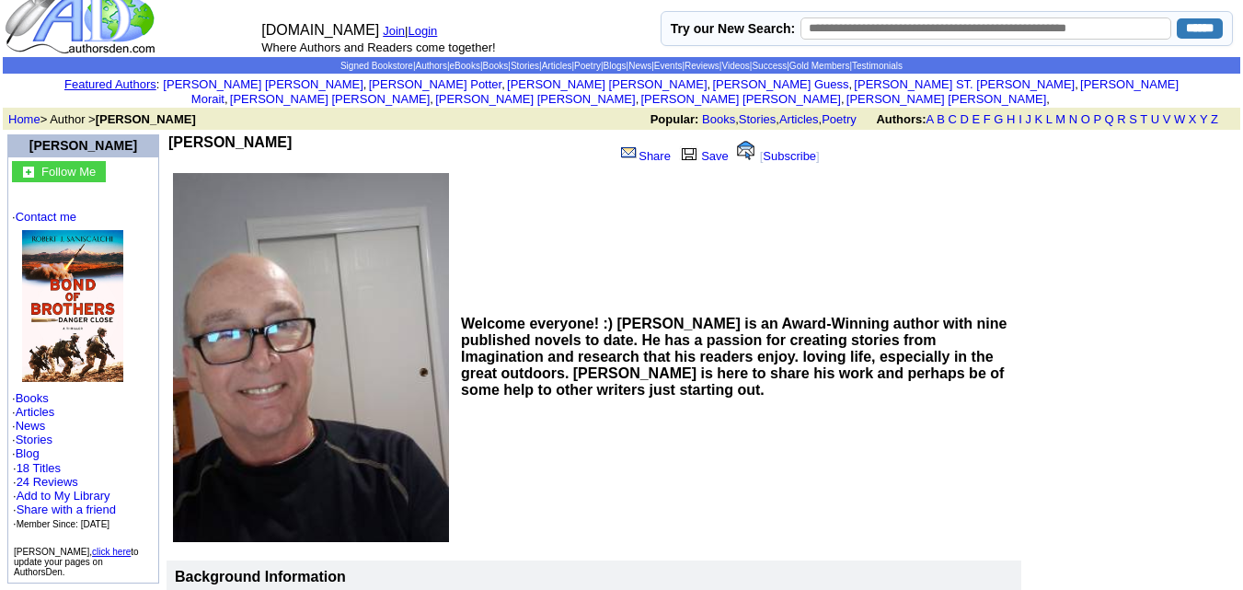
drag, startPoint x: 169, startPoint y: 126, endPoint x: 327, endPoint y: 130, distance: 157.4
click at [327, 134] on td "[PERSON_NAME]" at bounding box center [387, 151] width 438 height 35
copy b "Robert J. Saniscalchi"
